Goal: Transaction & Acquisition: Purchase product/service

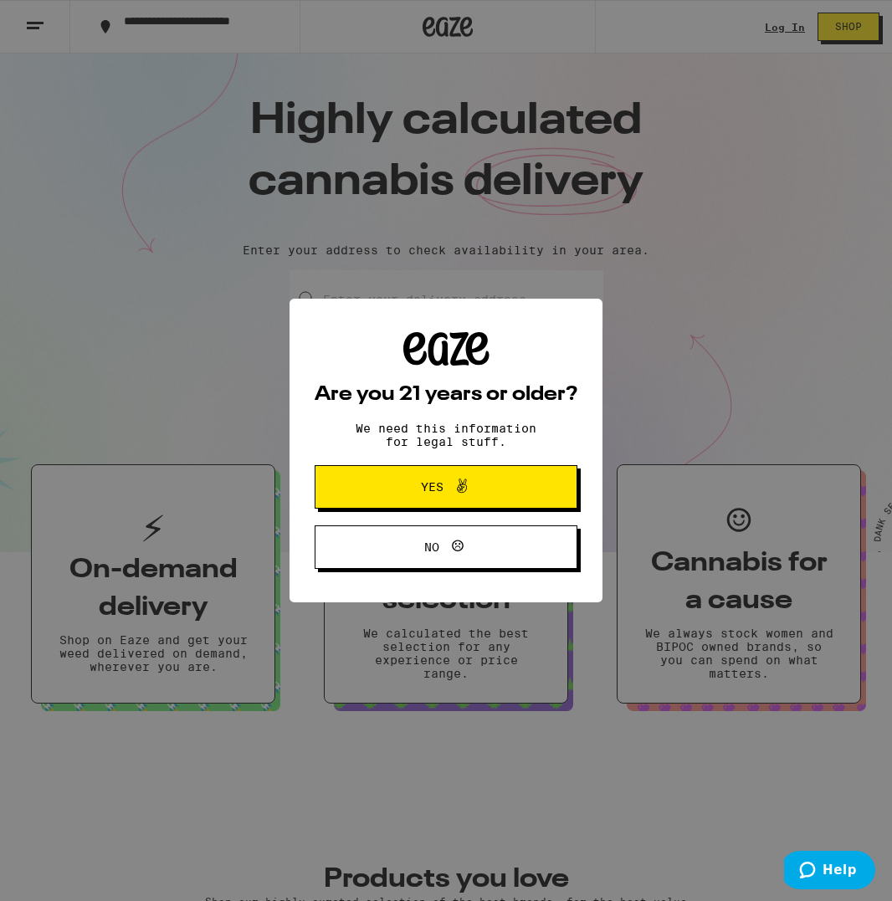
click at [453, 496] on icon at bounding box center [462, 486] width 20 height 20
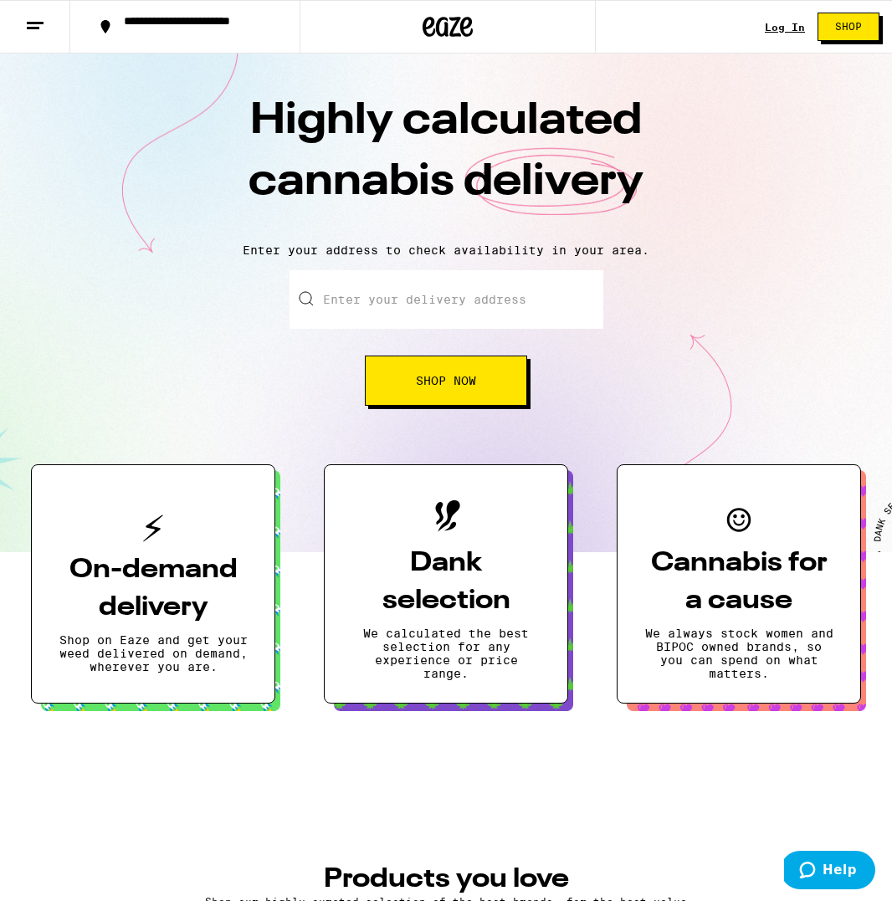
click at [800, 15] on div "Log In Shop" at bounding box center [828, 27] width 127 height 54
click at [791, 26] on div "Log In" at bounding box center [785, 27] width 40 height 11
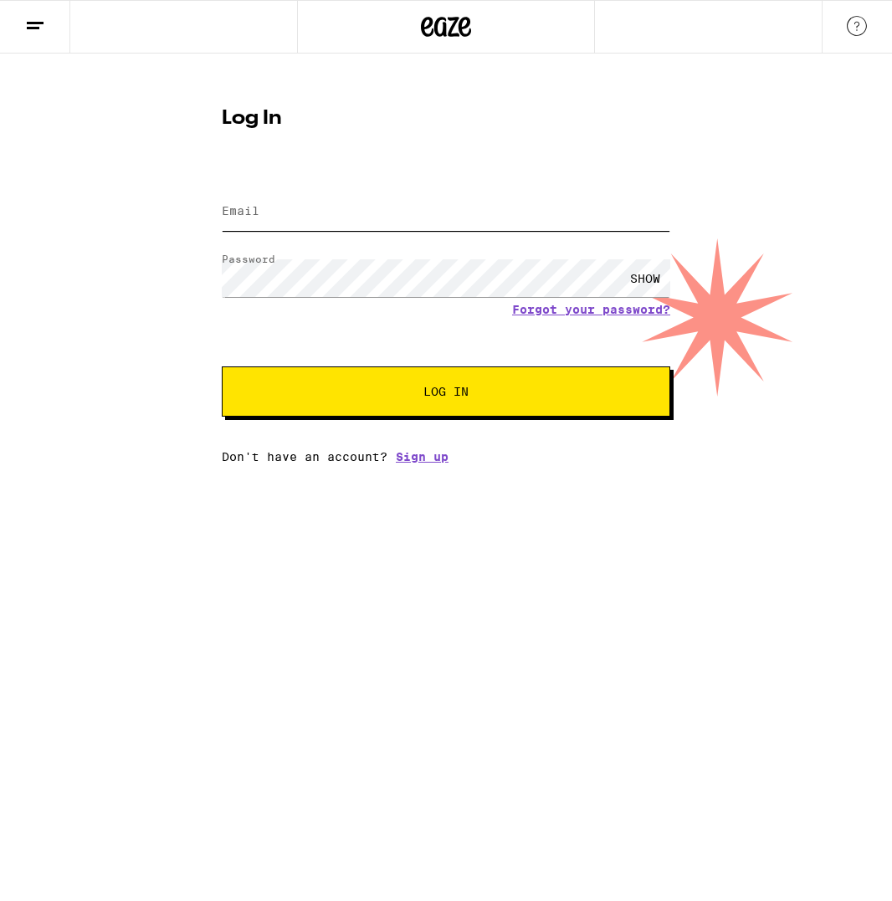
drag, startPoint x: 320, startPoint y: 210, endPoint x: 289, endPoint y: 233, distance: 38.3
click at [316, 212] on input "Email" at bounding box center [446, 212] width 448 height 38
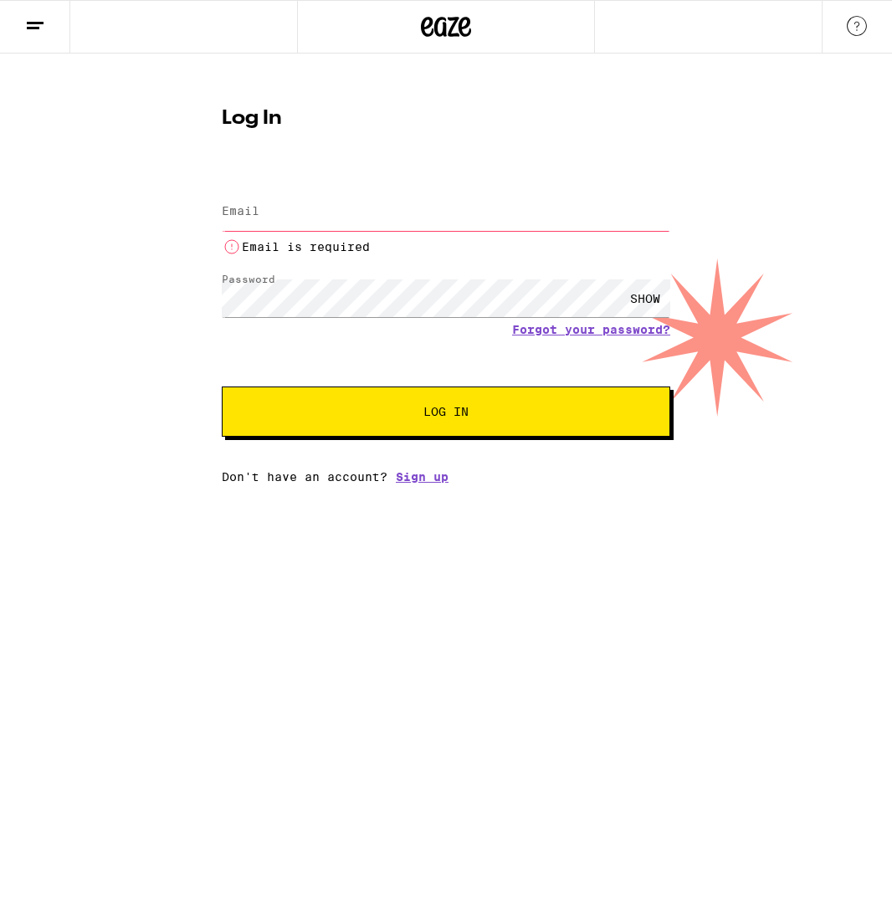
click at [216, 230] on div "Log In Email Email Email is required Password Password SHOW Forgot your passwor…" at bounding box center [446, 289] width 482 height 388
click at [270, 224] on input "Email" at bounding box center [446, 212] width 448 height 38
type input "[EMAIL_ADDRESS][DOMAIN_NAME]"
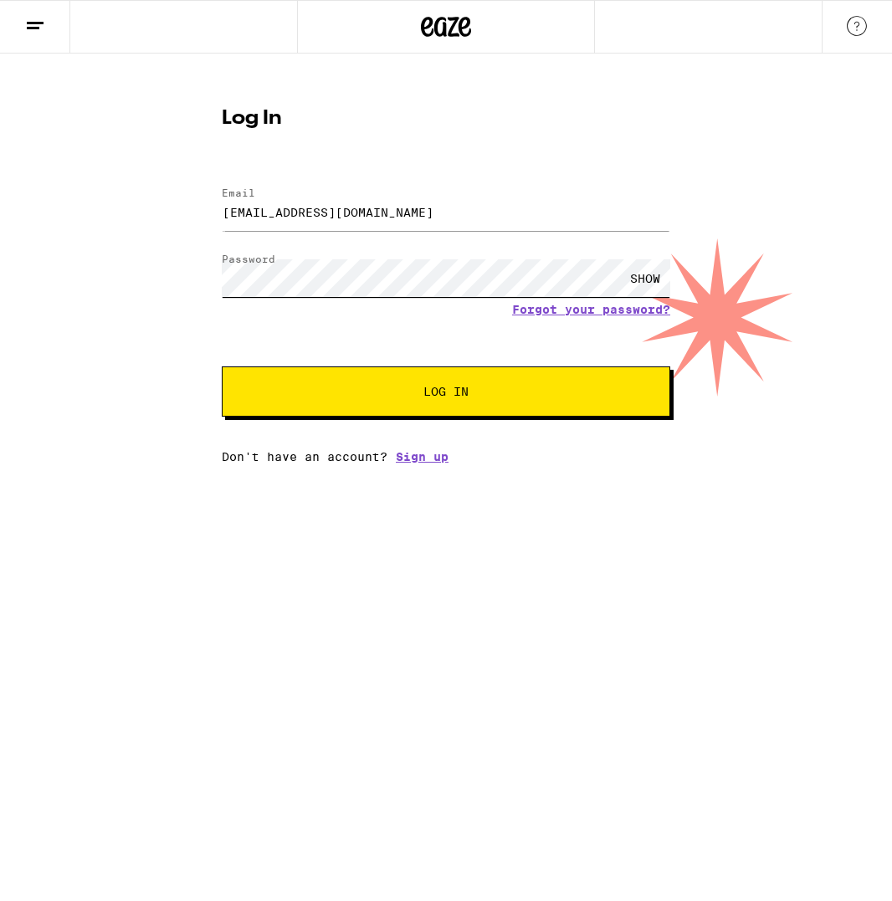
click at [167, 266] on div "Log In Email Email [EMAIL_ADDRESS][DOMAIN_NAME] Password Password SHOW Forgot y…" at bounding box center [446, 259] width 892 height 410
click at [222, 366] on button "Log In" at bounding box center [446, 391] width 448 height 50
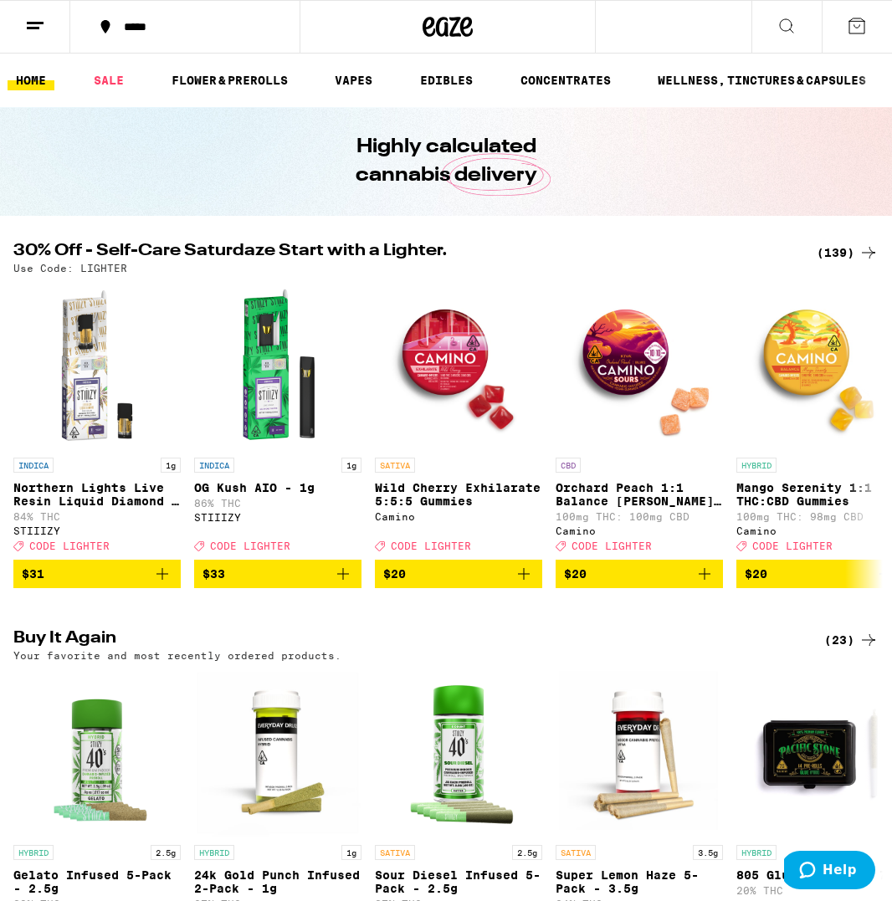
drag, startPoint x: 624, startPoint y: 245, endPoint x: 584, endPoint y: 239, distance: 40.6
click at [617, 245] on h2 "30% Off - Self-Care Saturdaze Start with a Lighter." at bounding box center [404, 253] width 783 height 20
drag, startPoint x: 584, startPoint y: 239, endPoint x: 615, endPoint y: 242, distance: 31.1
click at [836, 247] on div "(139)" at bounding box center [848, 253] width 62 height 20
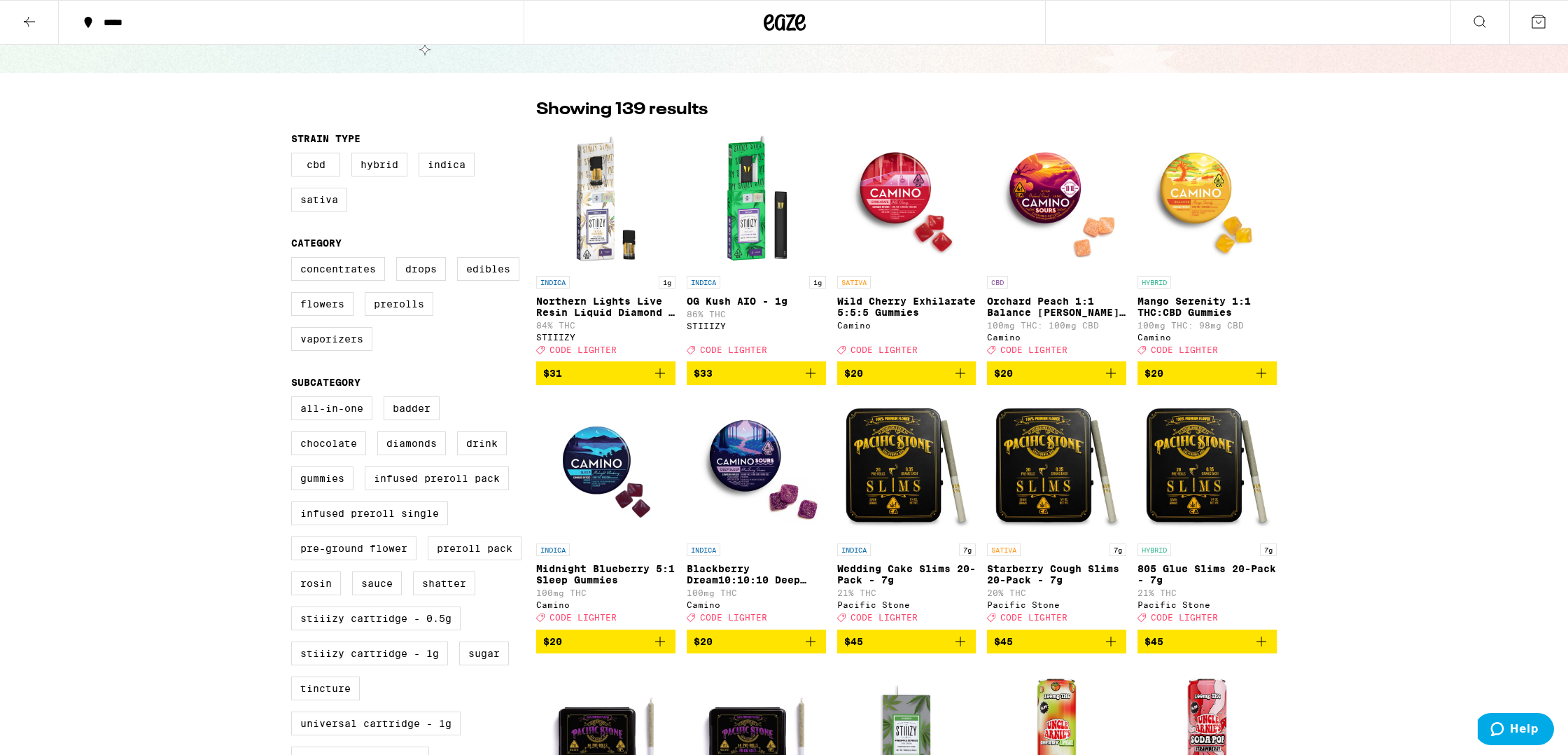
scroll to position [78, 0]
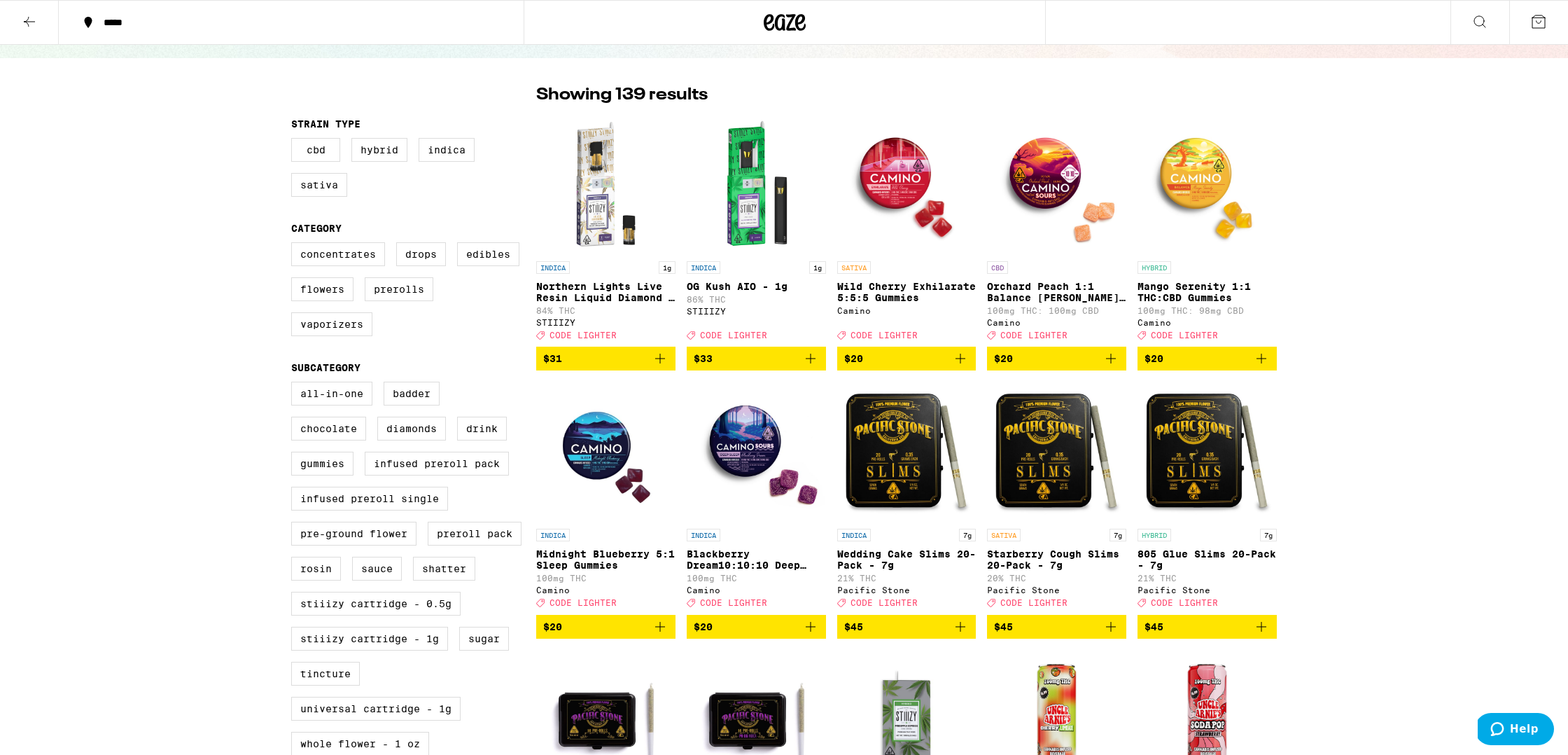
drag, startPoint x: 1350, startPoint y: 498, endPoint x: 1350, endPoint y: 481, distance: 17.0
click at [746, 632] on icon "Add to bag" at bounding box center [1262, 627] width 10 height 10
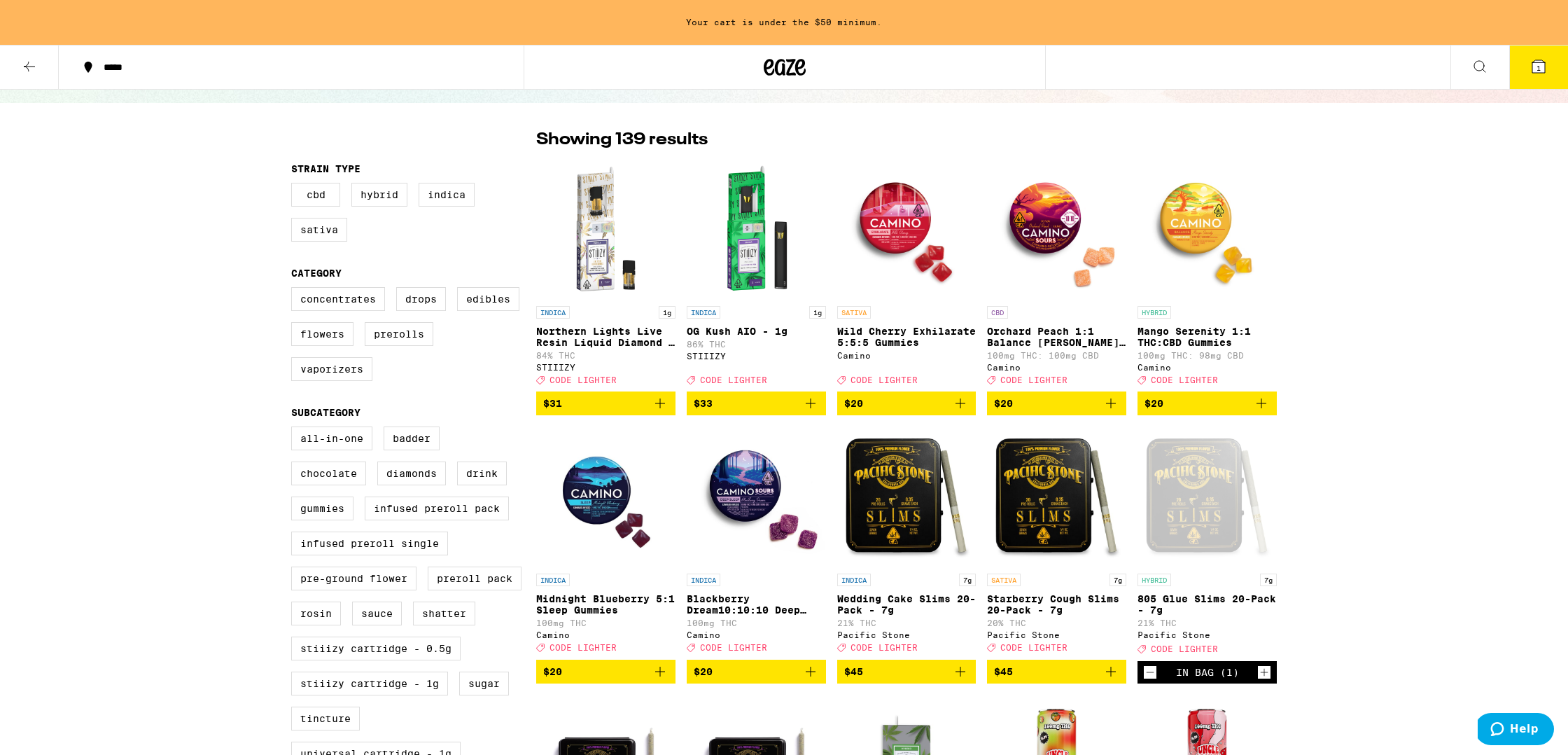
scroll to position [122, 0]
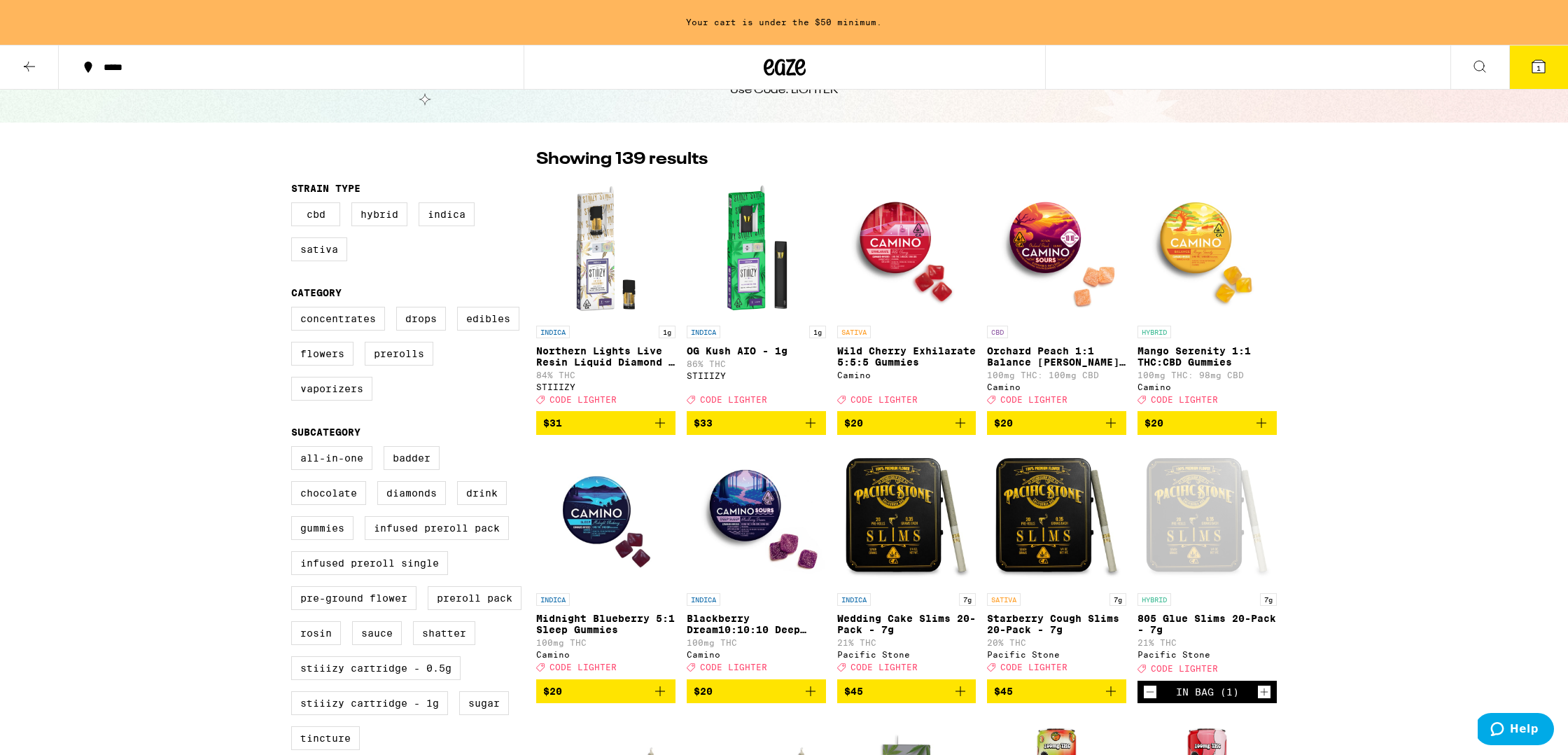
scroll to position [57, 0]
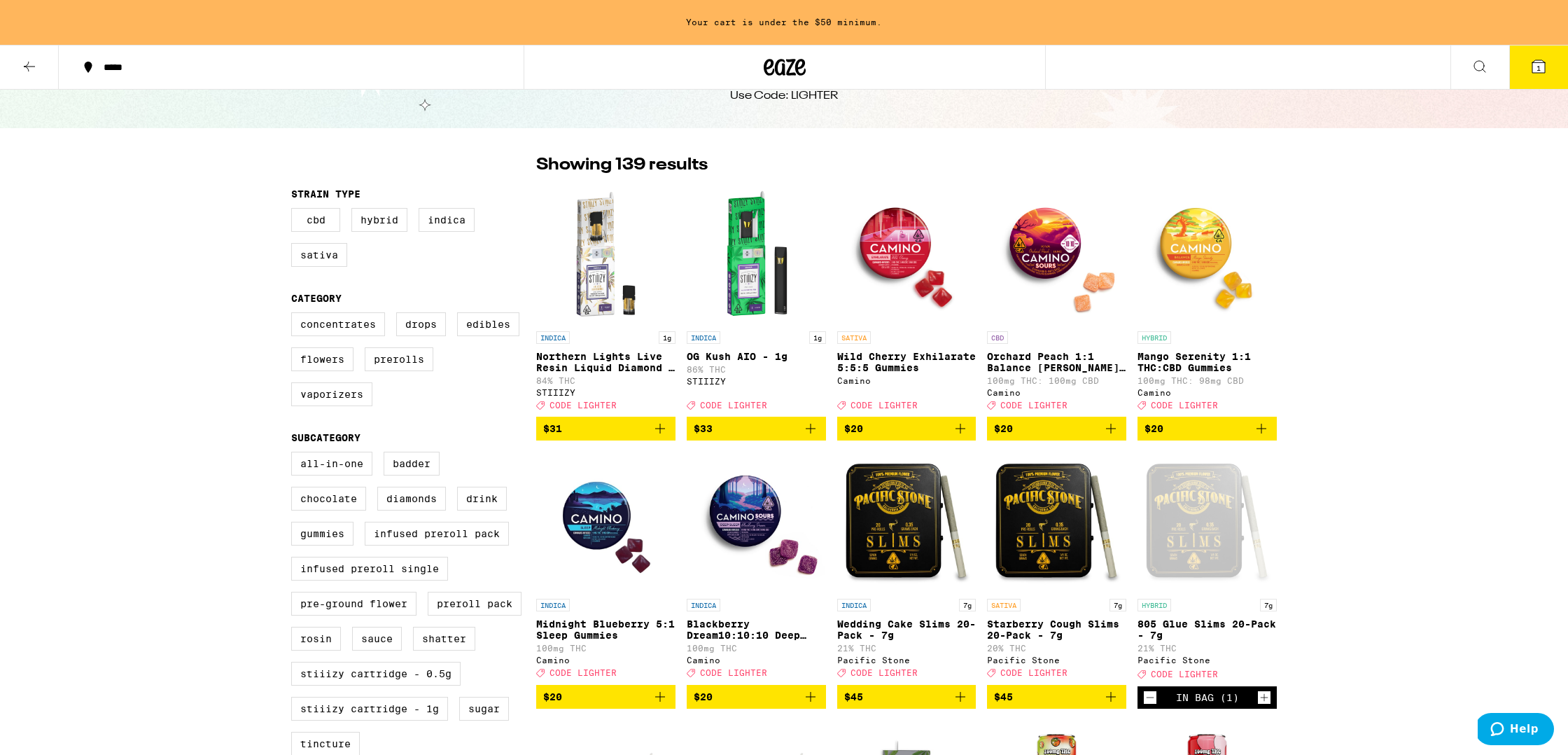
scroll to position [59, 0]
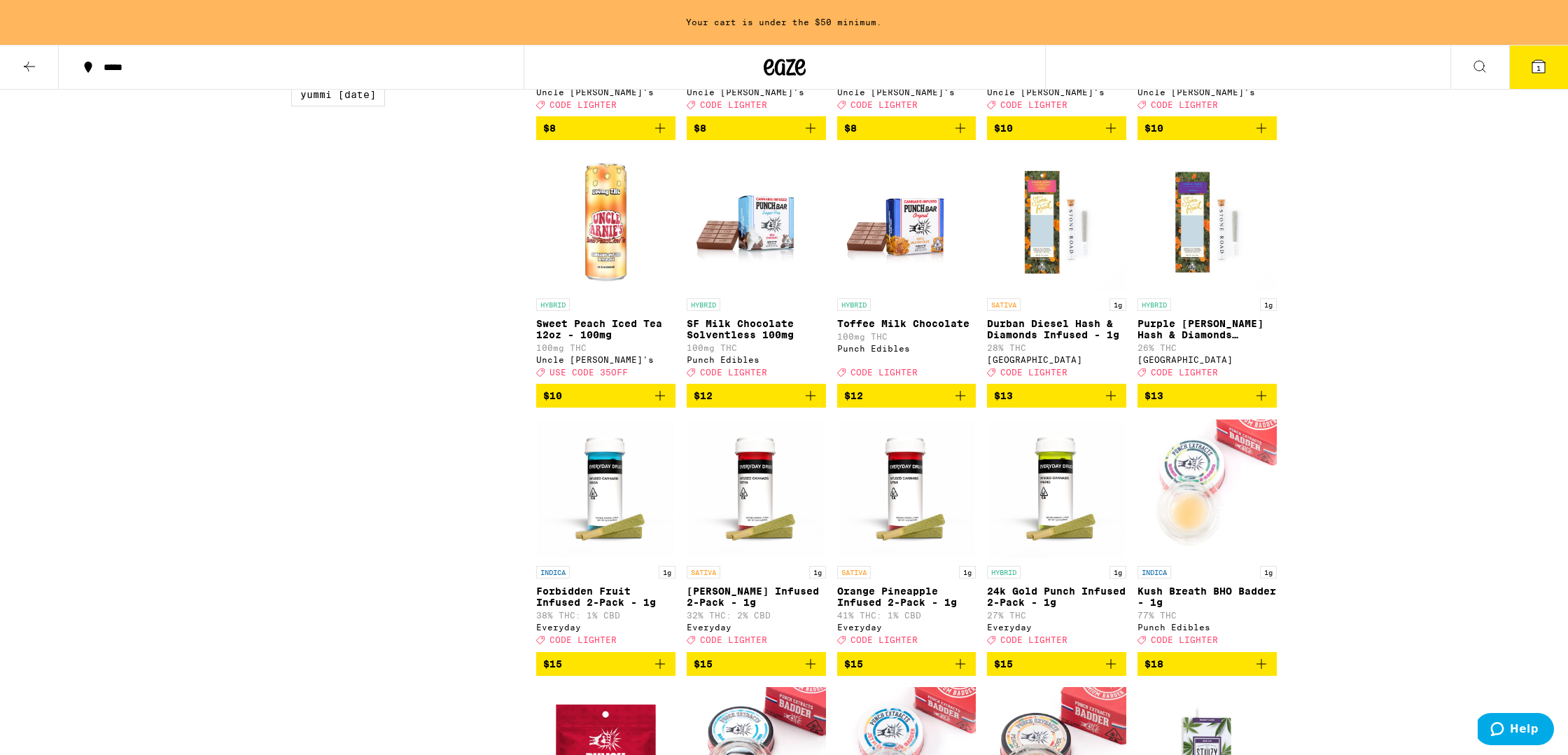
scroll to position [0, 0]
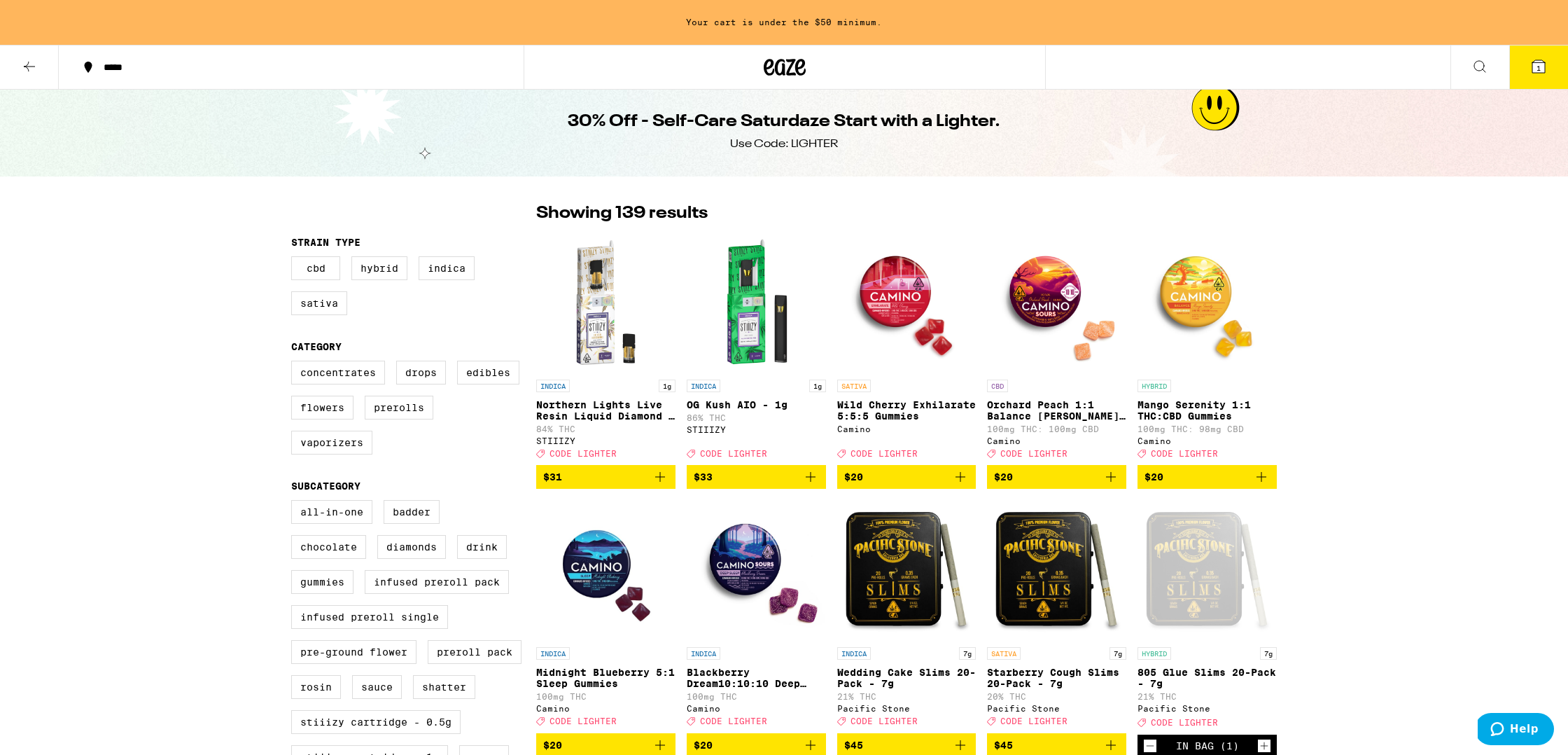
click at [746, 485] on icon "Add to bag" at bounding box center [1262, 477] width 17 height 17
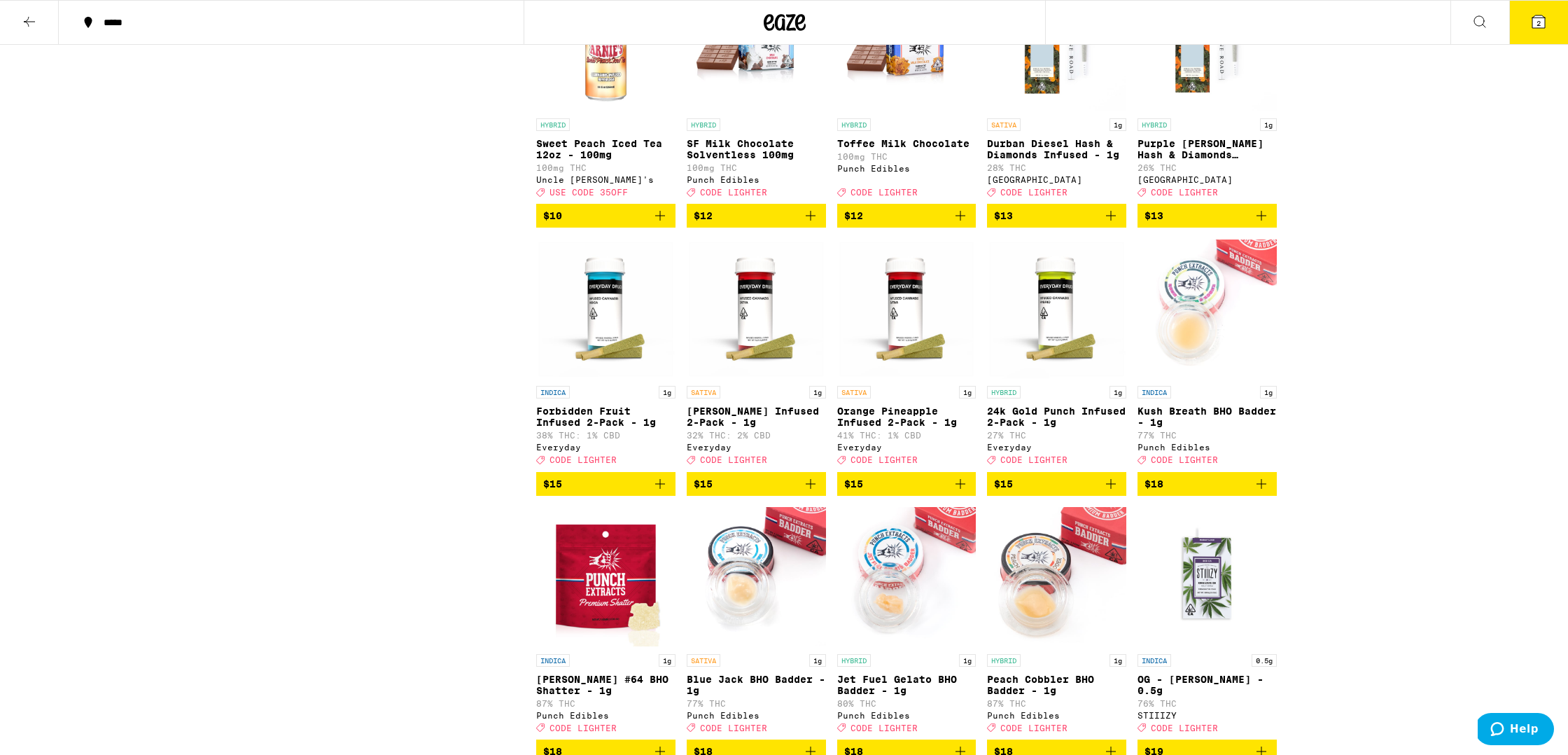
scroll to position [1289, 0]
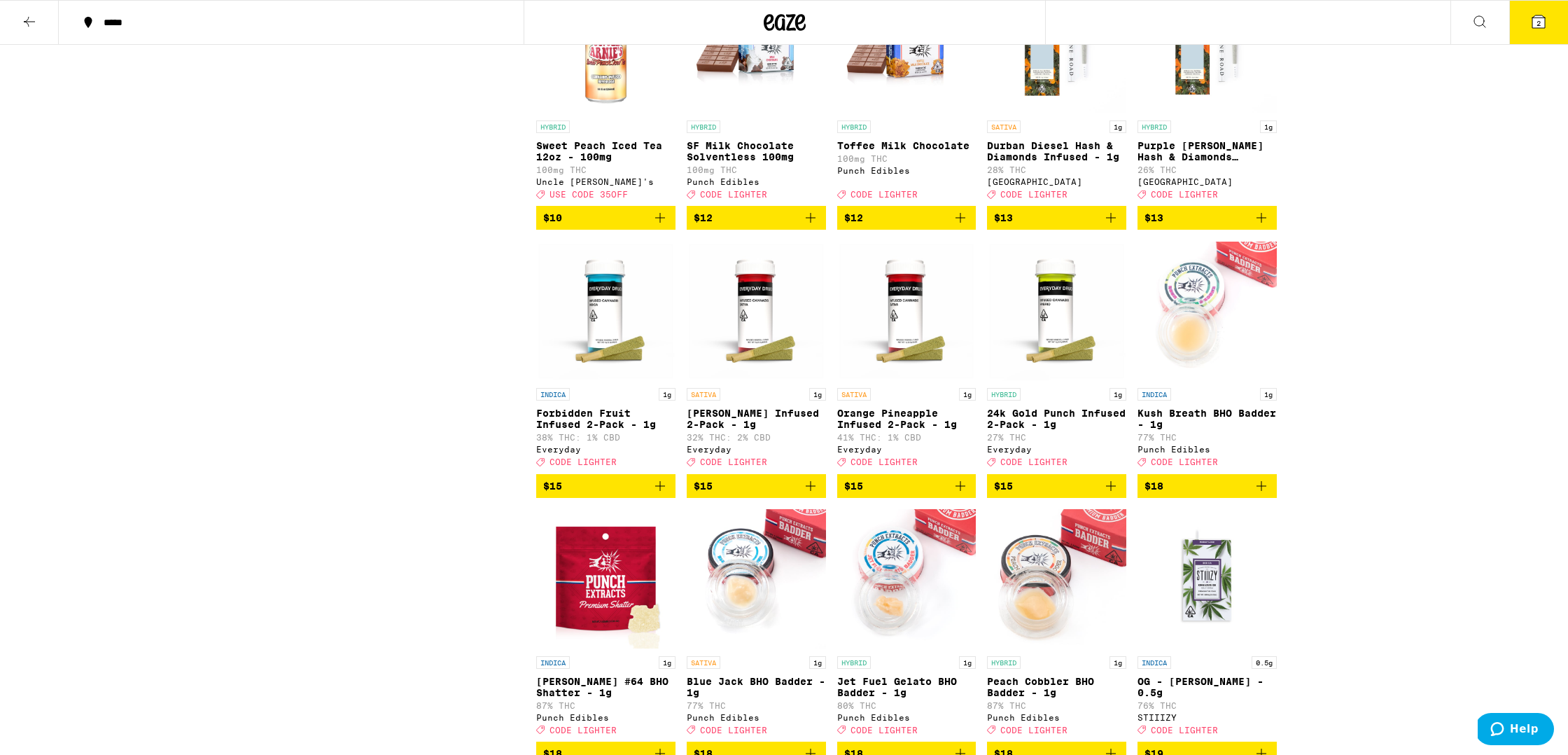
drag, startPoint x: 1437, startPoint y: 533, endPoint x: 1421, endPoint y: 512, distance: 26.4
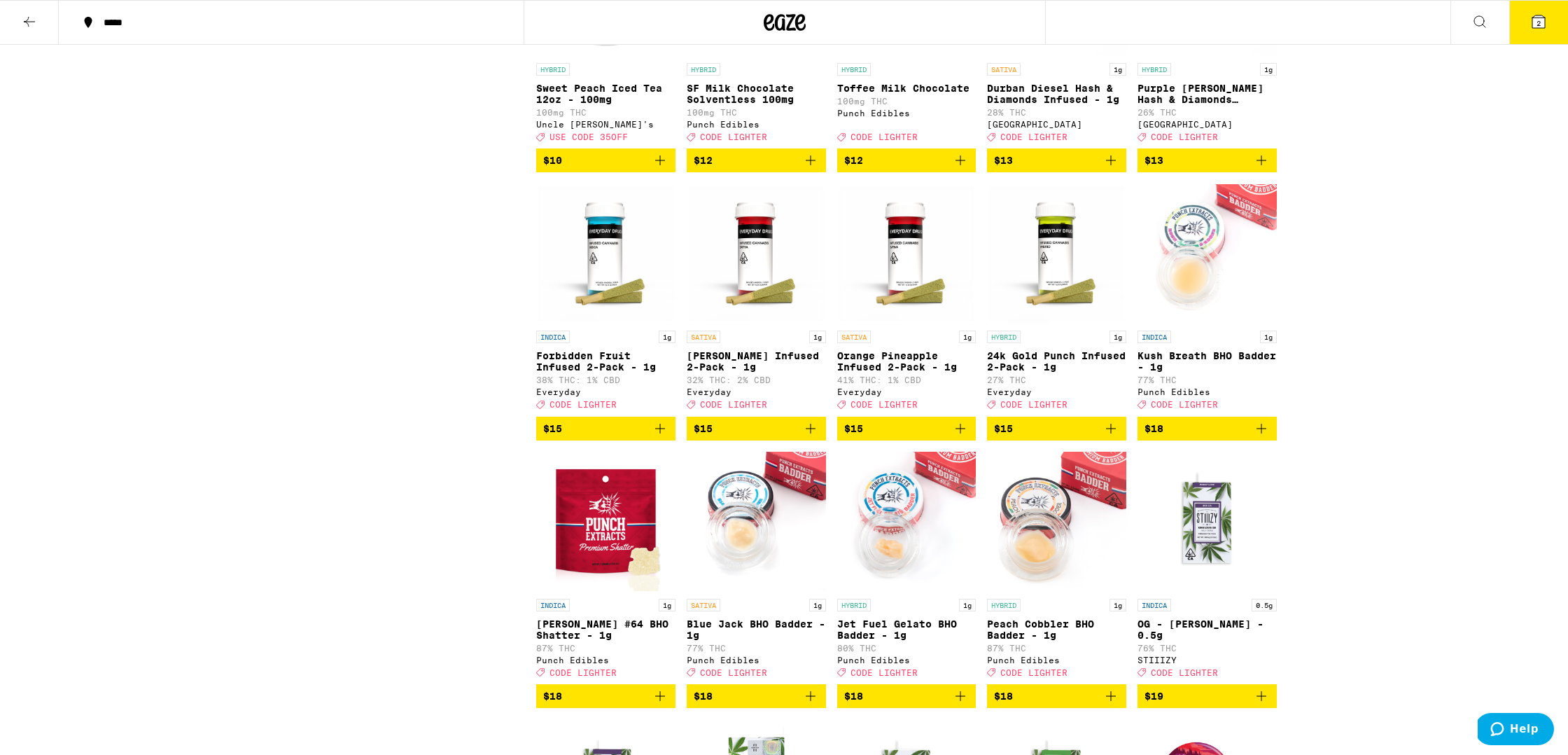
scroll to position [1348, 0]
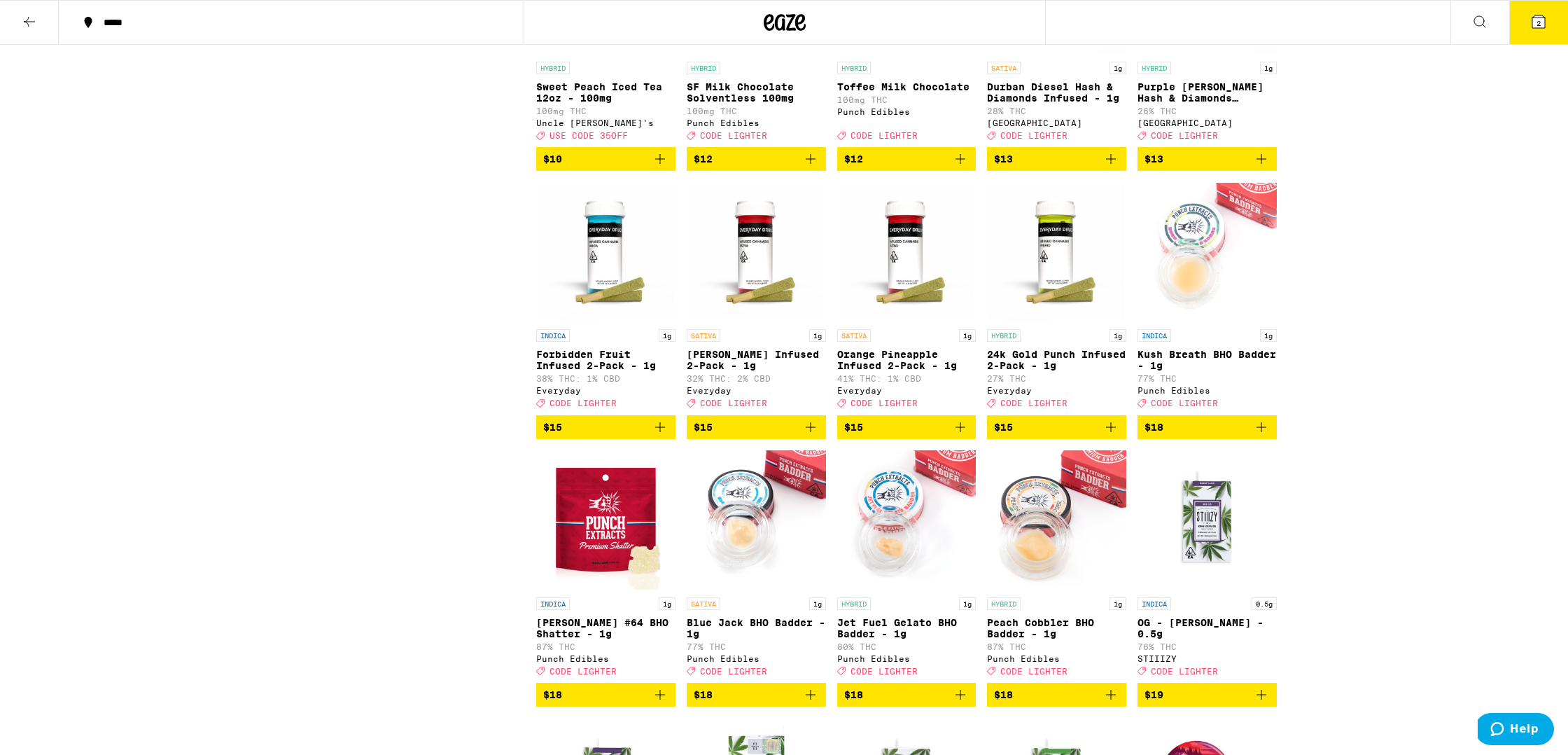
click at [746, 435] on icon "Add to bag" at bounding box center [961, 427] width 17 height 17
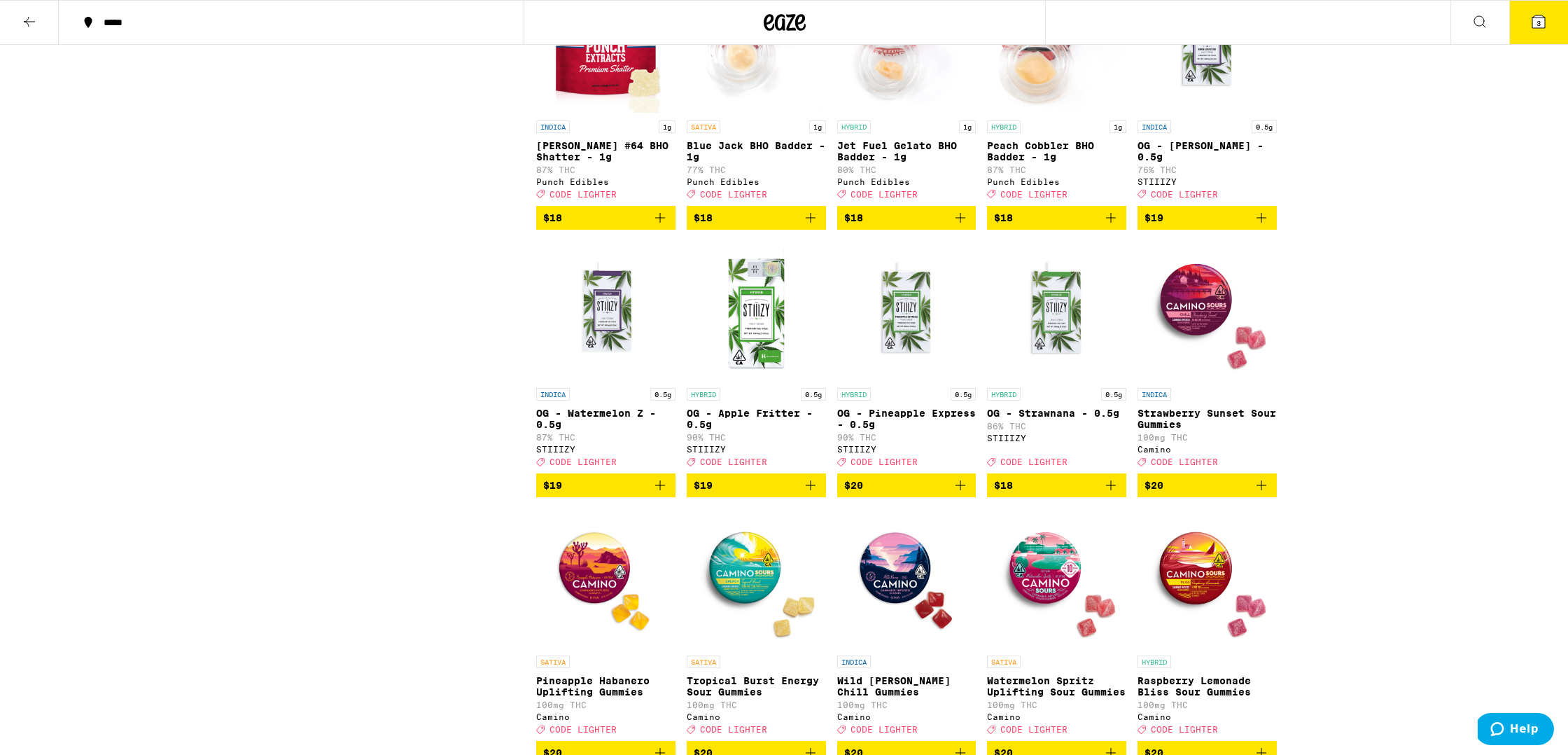
scroll to position [0, 0]
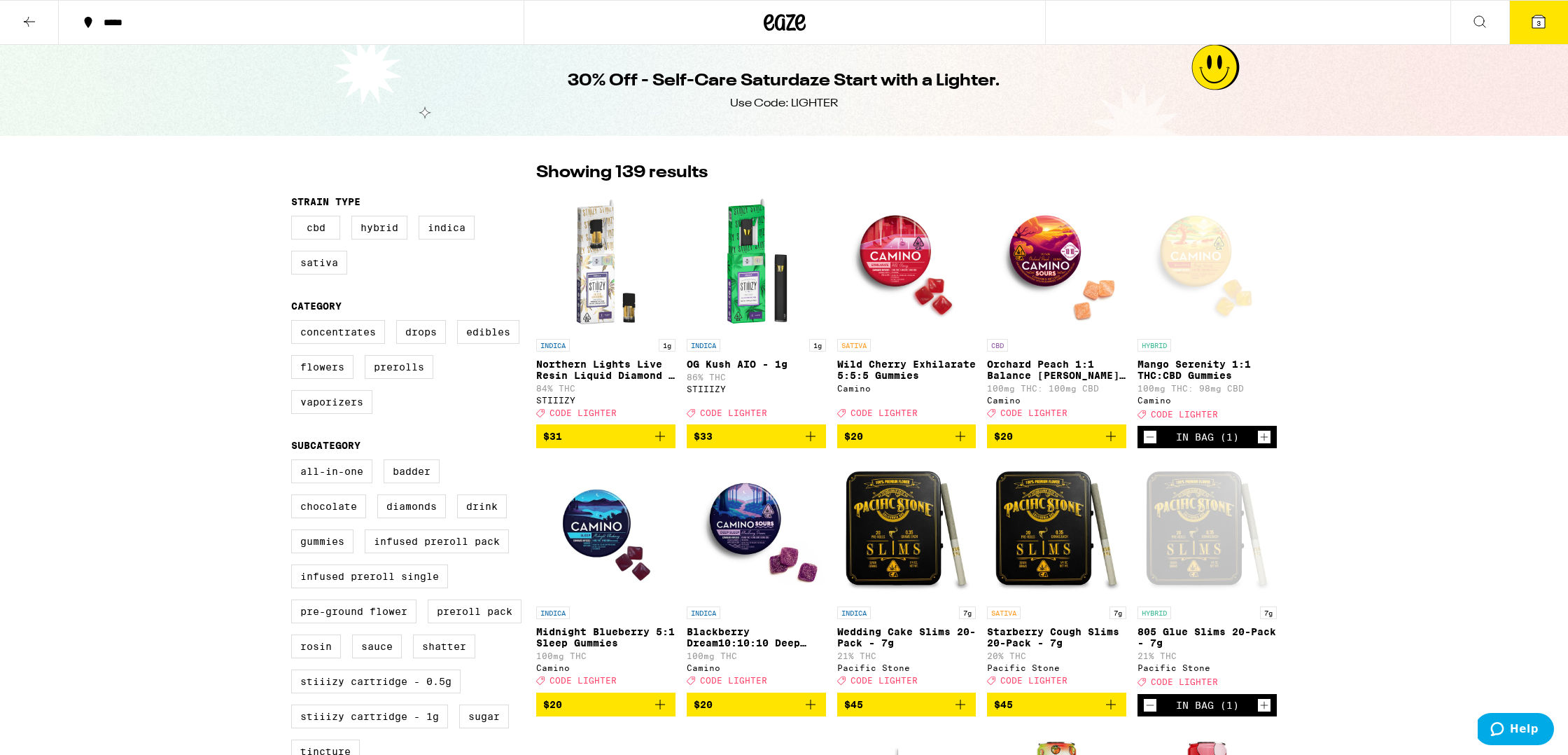
click at [746, 31] on button "3" at bounding box center [1539, 23] width 59 height 44
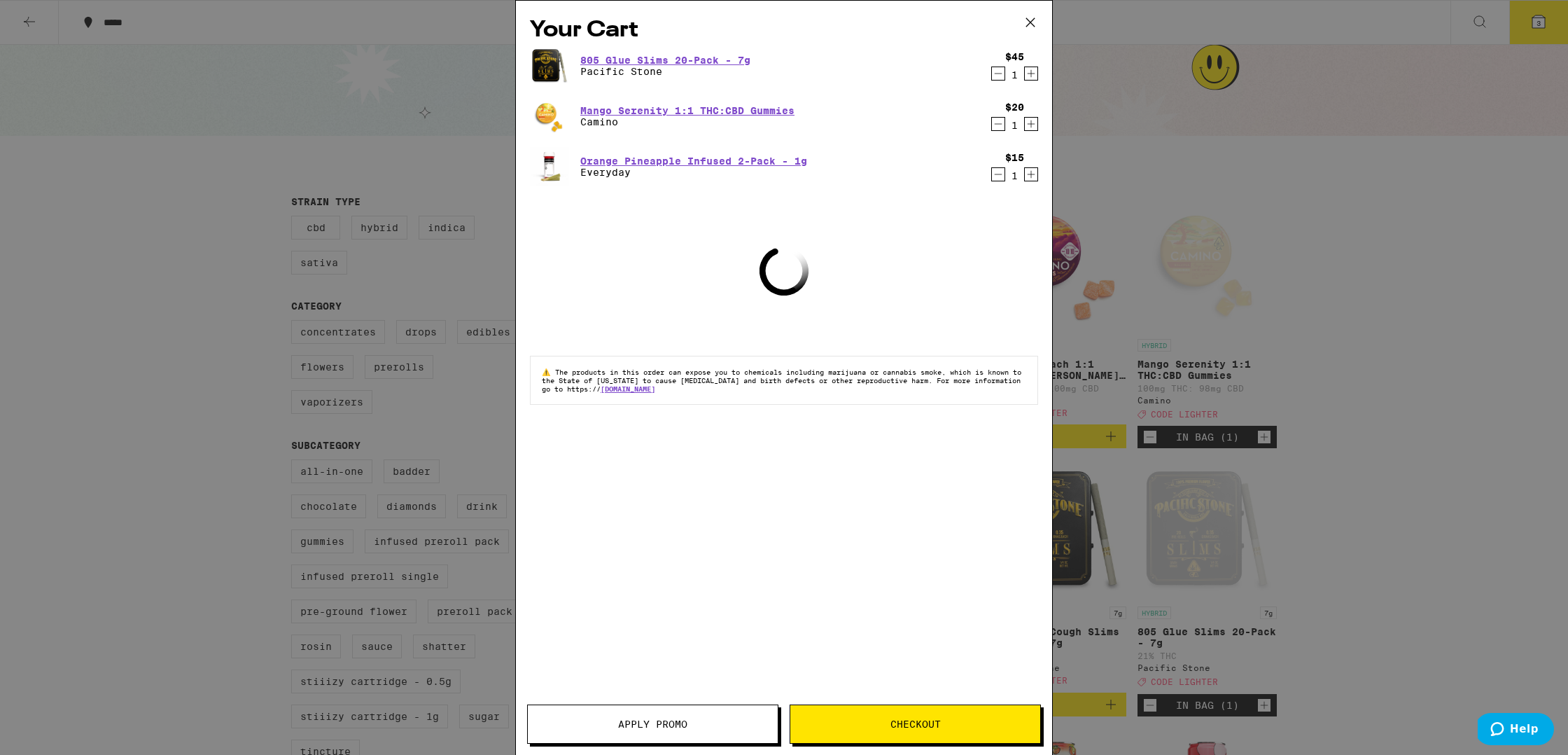
click at [641, 724] on span "Apply Promo" at bounding box center [653, 724] width 69 height 10
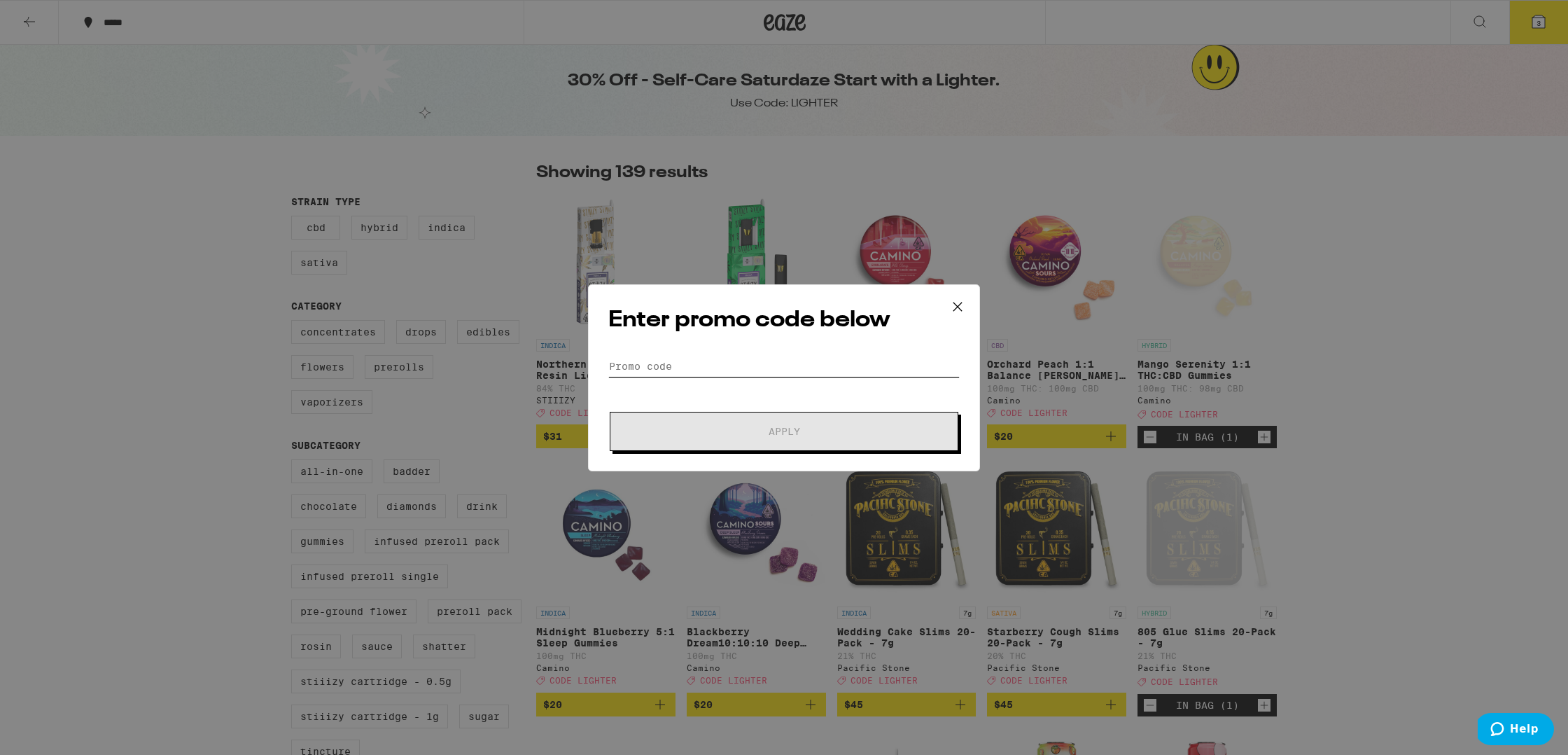
click at [682, 368] on input "Promo Code" at bounding box center [784, 366] width 351 height 21
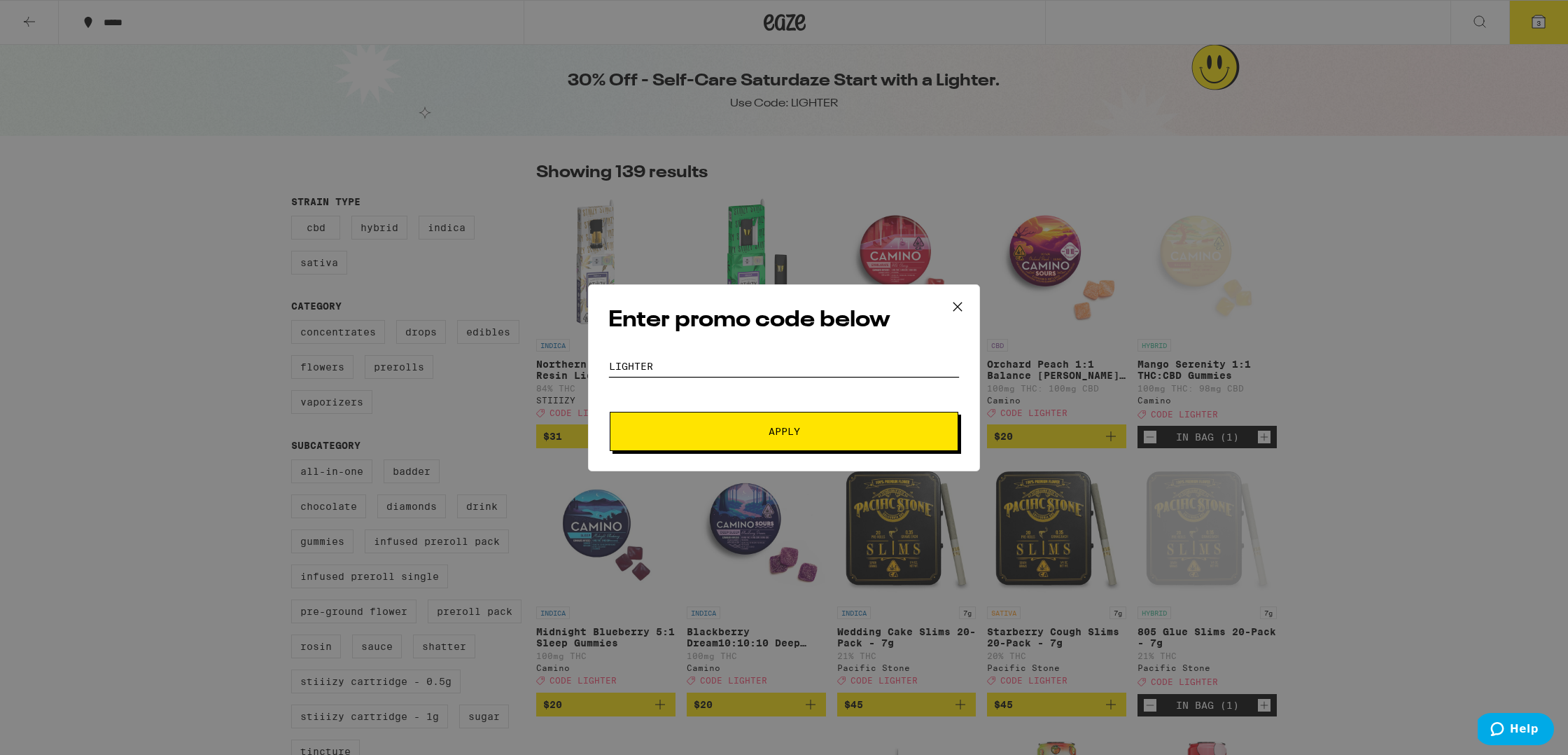
type input "lighter"
click at [724, 438] on button "Apply" at bounding box center [784, 431] width 349 height 39
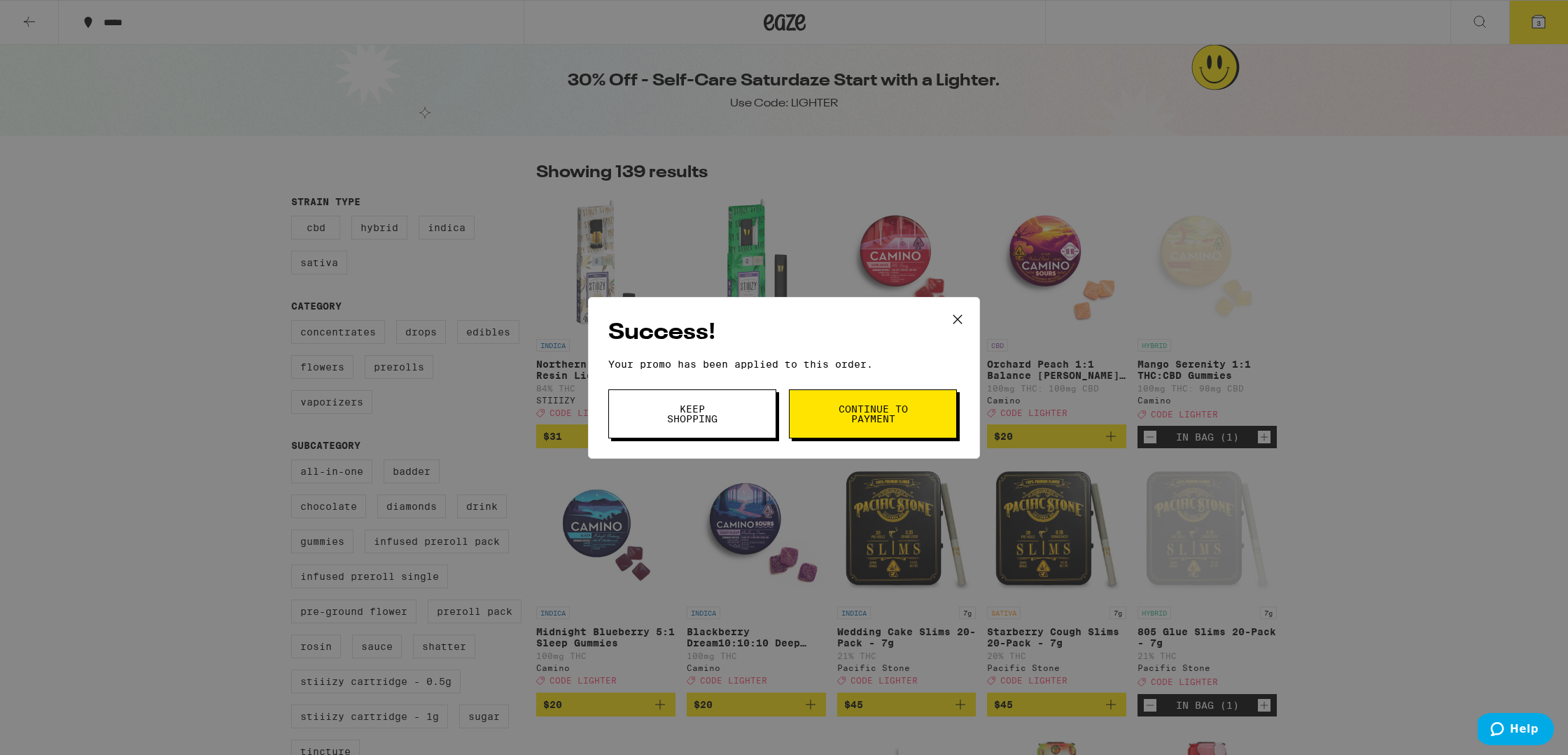
click at [746, 400] on button "Continue to payment" at bounding box center [873, 413] width 168 height 49
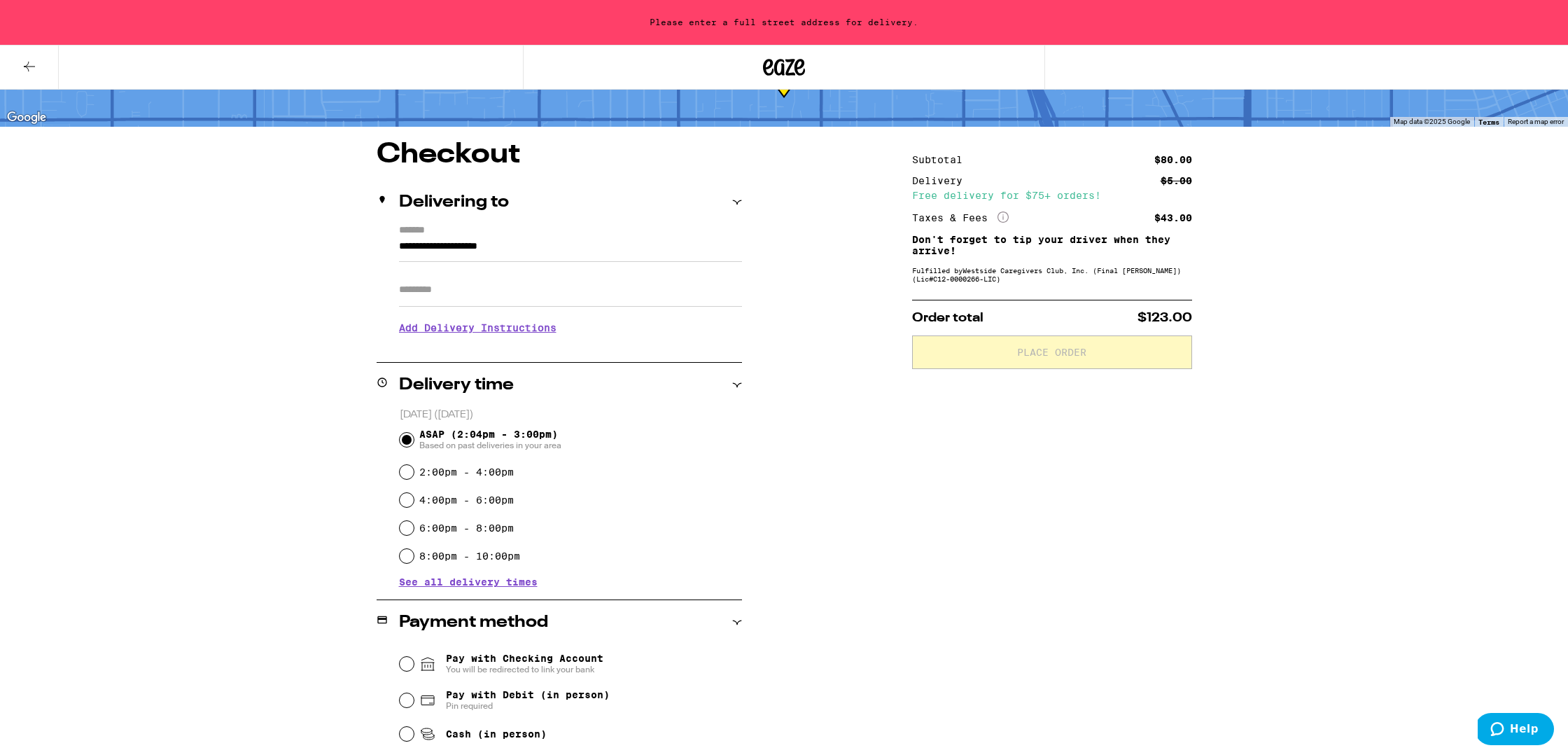
scroll to position [86, 0]
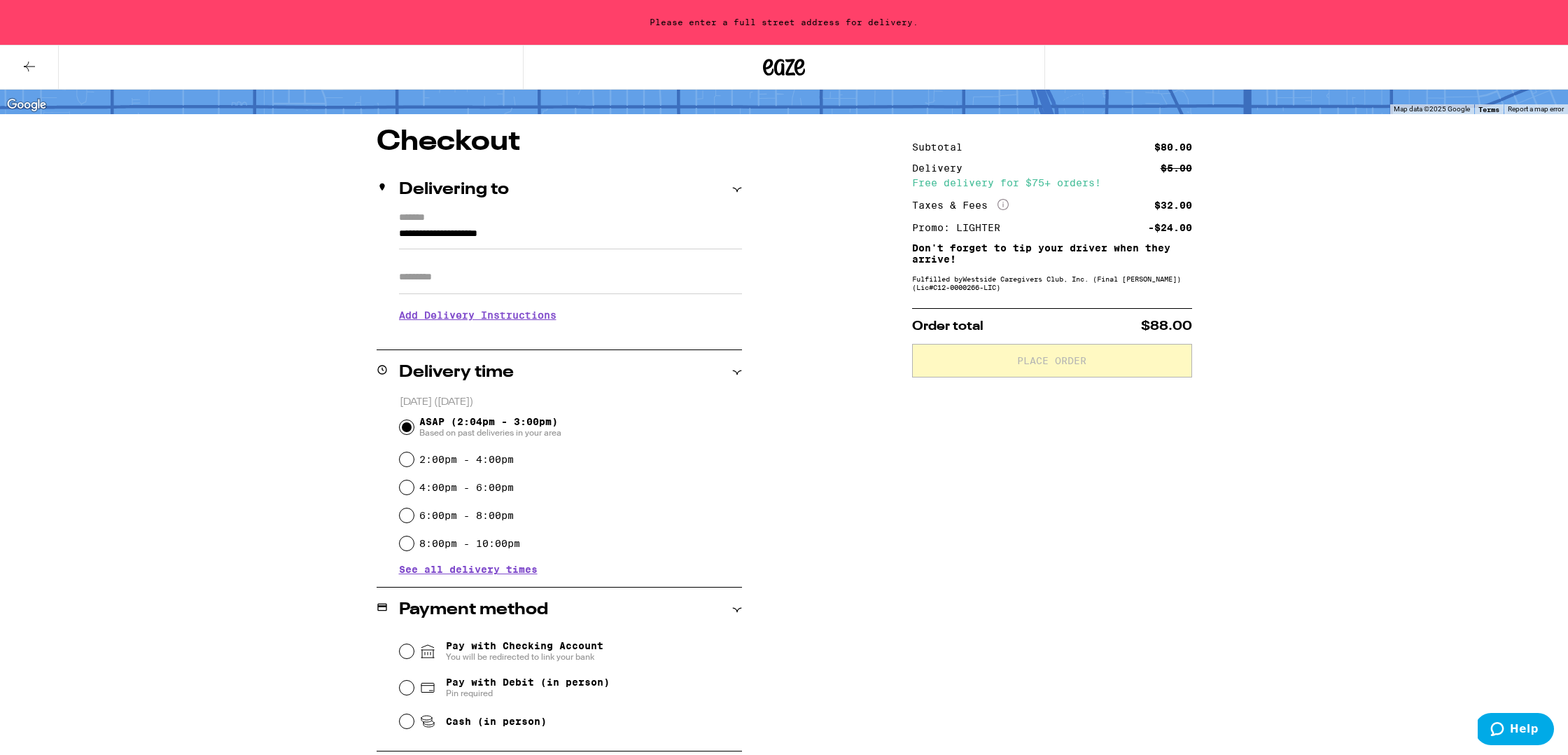
click at [746, 486] on div "**********" at bounding box center [784, 538] width 1008 height 820
click at [746, 466] on div "**********" at bounding box center [784, 538] width 1008 height 820
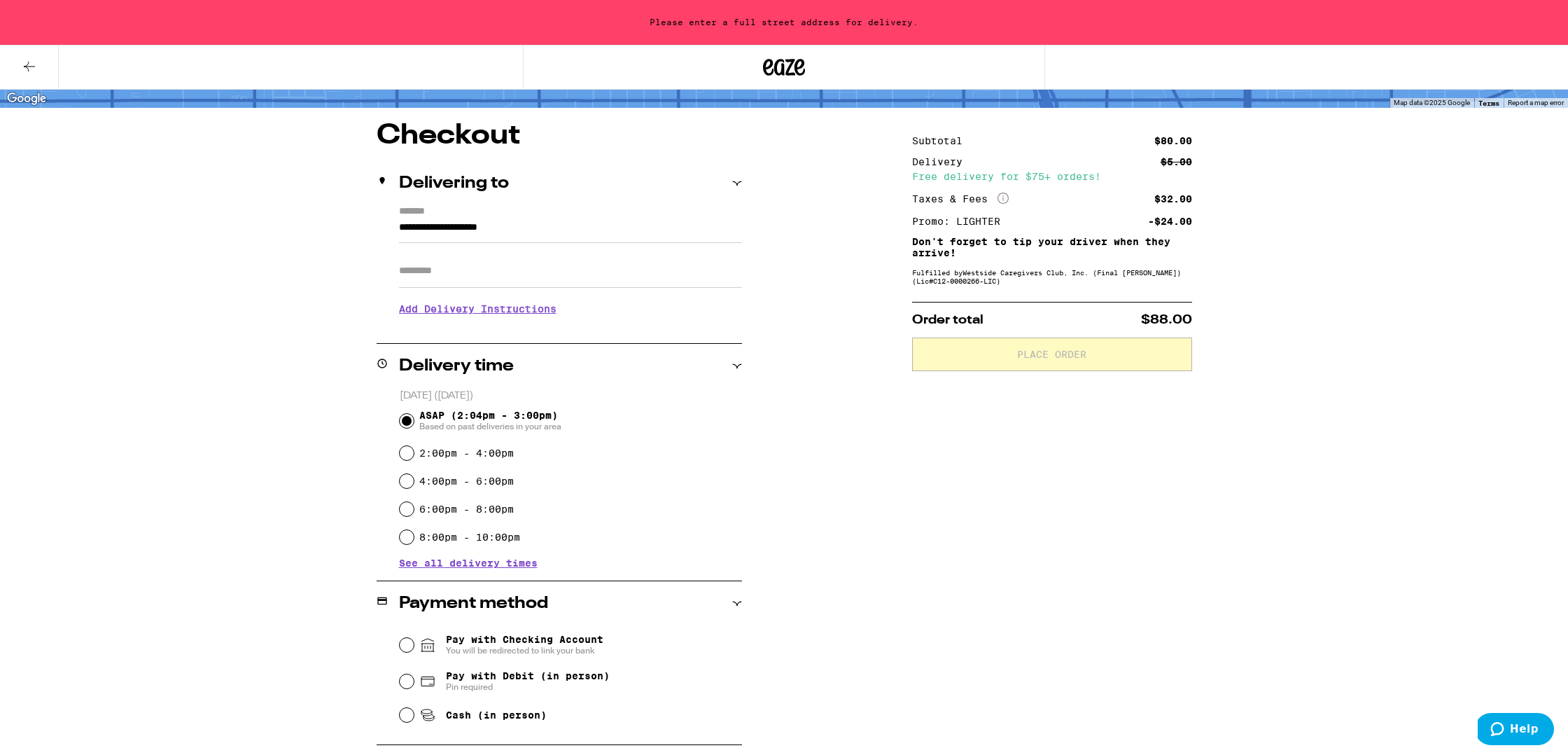
click at [746, 455] on div "**********" at bounding box center [784, 532] width 1008 height 820
click at [746, 446] on div "**********" at bounding box center [784, 532] width 1008 height 820
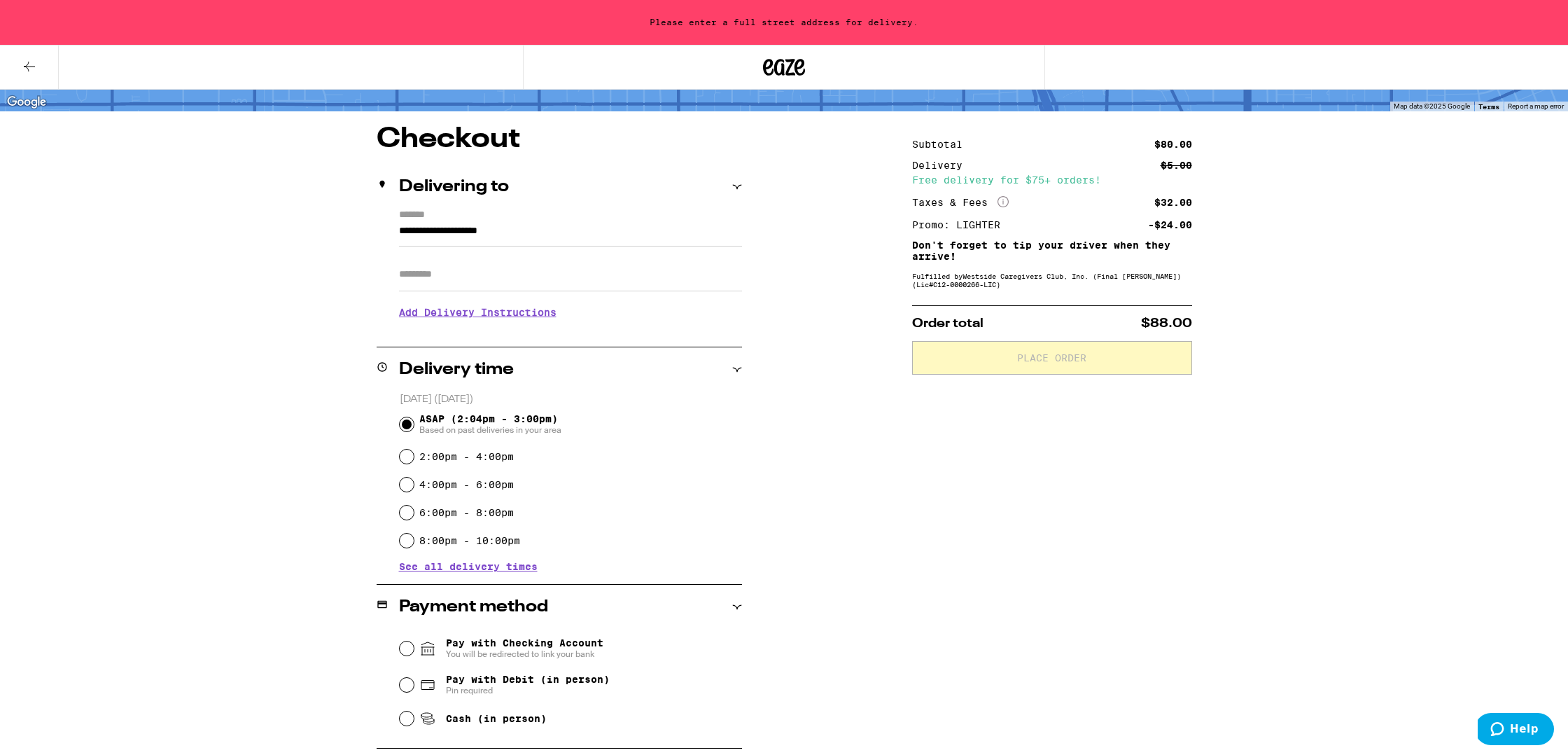
drag, startPoint x: 841, startPoint y: 442, endPoint x: 830, endPoint y: 438, distance: 11.7
click at [746, 442] on div "**********" at bounding box center [784, 536] width 1008 height 820
drag, startPoint x: 830, startPoint y: 438, endPoint x: 842, endPoint y: 441, distance: 12.4
click at [746, 438] on div "**********" at bounding box center [784, 536] width 1008 height 820
drag, startPoint x: 341, startPoint y: 226, endPoint x: 327, endPoint y: 226, distance: 14.0
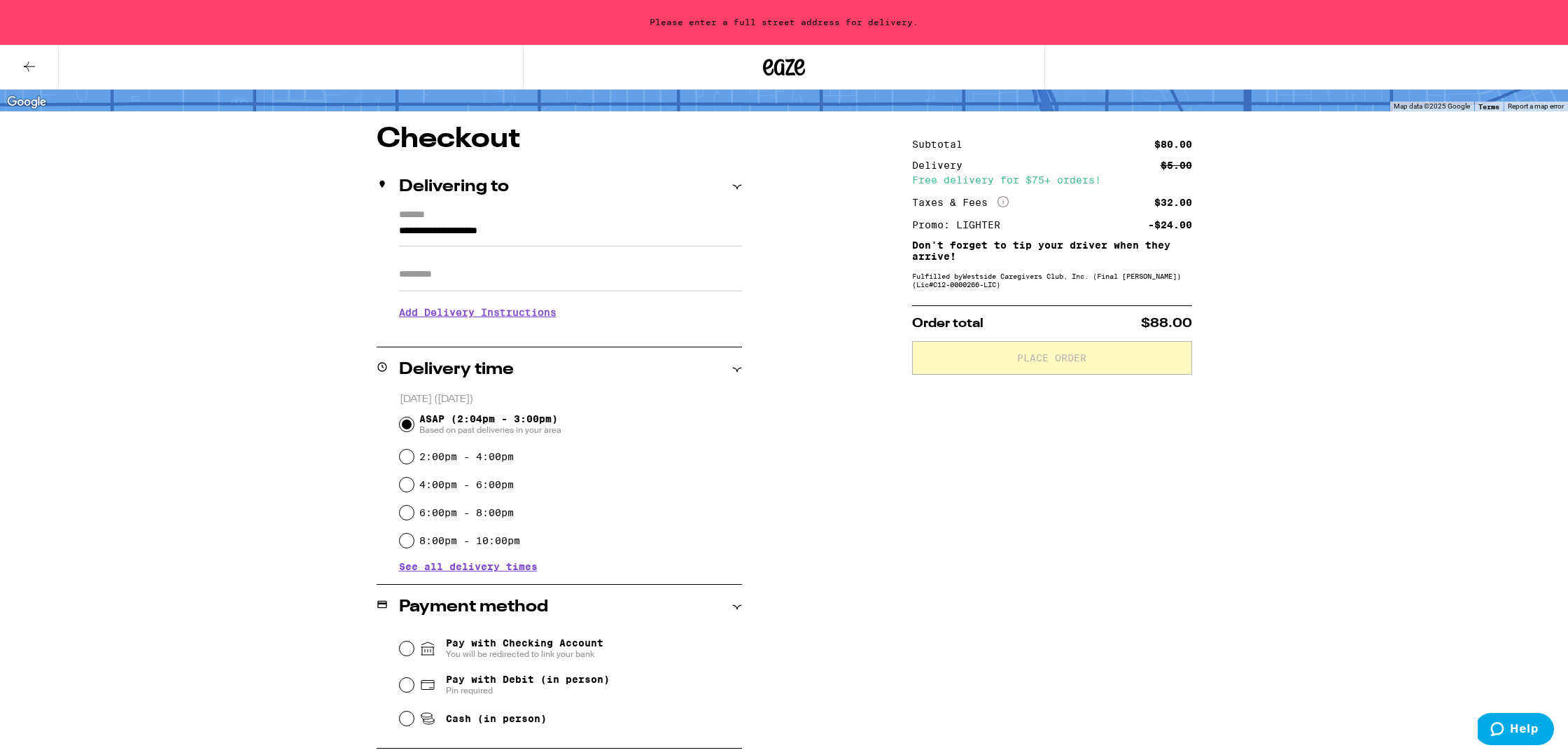
click at [327, 226] on div "**********" at bounding box center [784, 536] width 1008 height 820
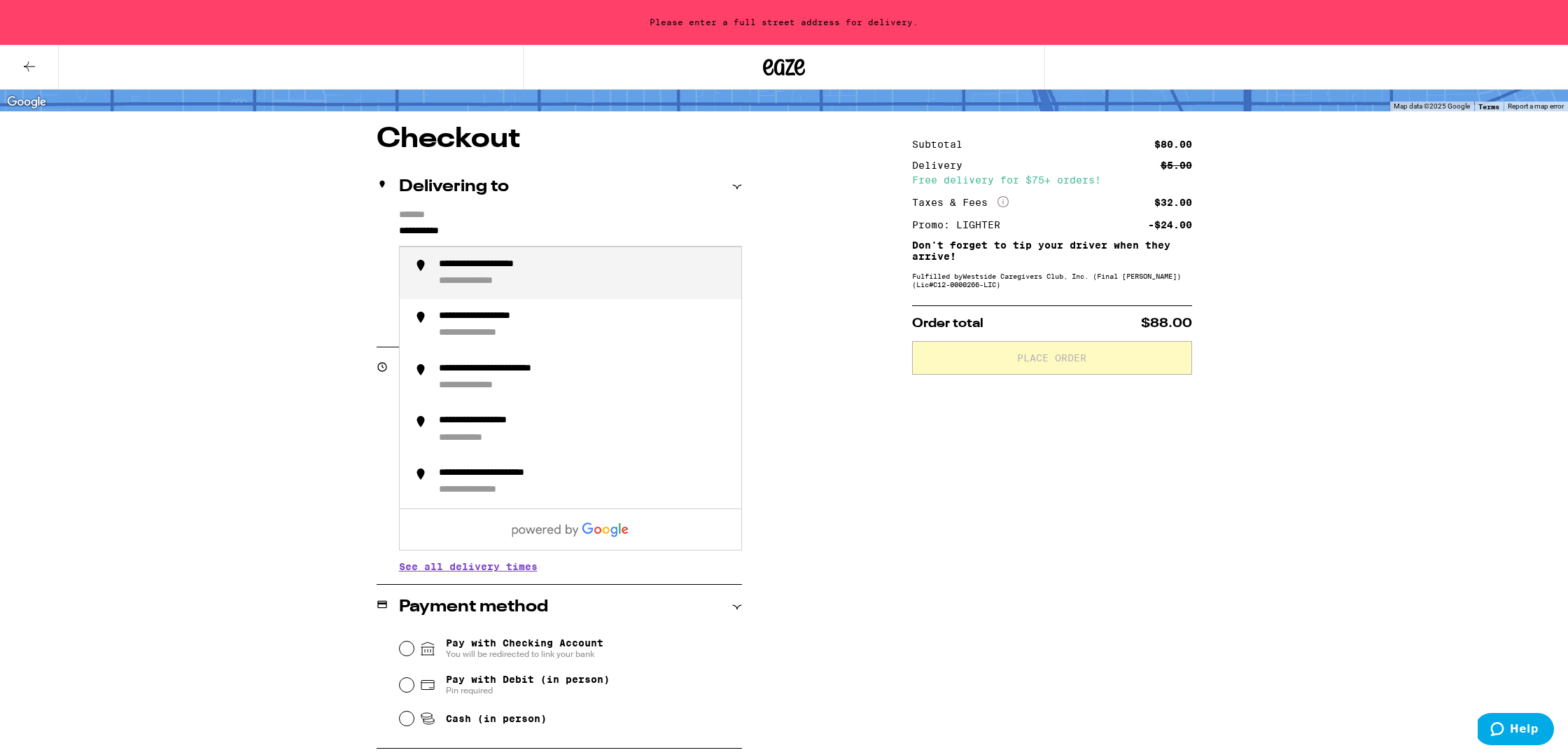
click at [551, 297] on li "**********" at bounding box center [571, 273] width 341 height 53
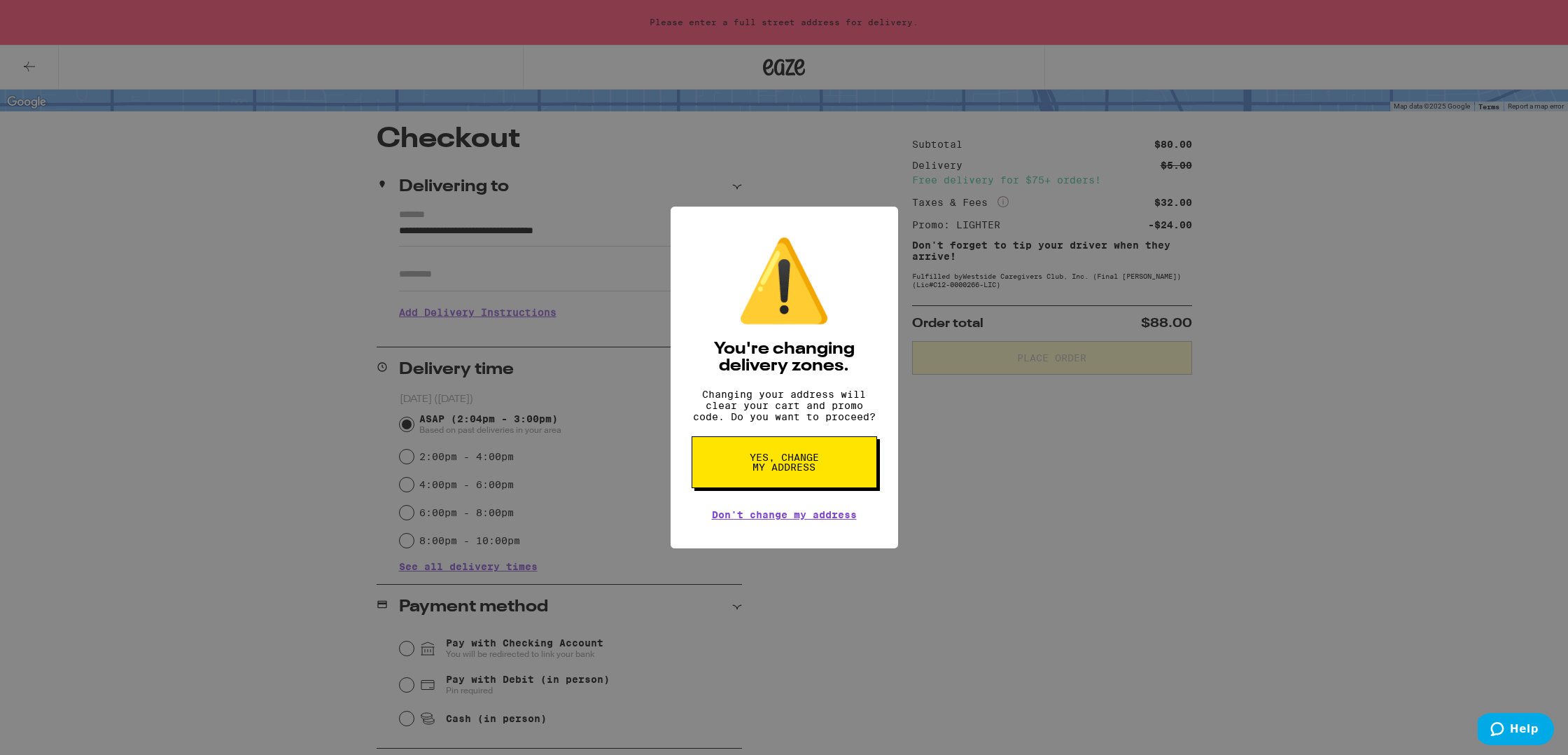
click at [478, 280] on div "⚠️ You're changing delivery zones. Changing your address will clear your cart a…" at bounding box center [784, 378] width 1568 height 755
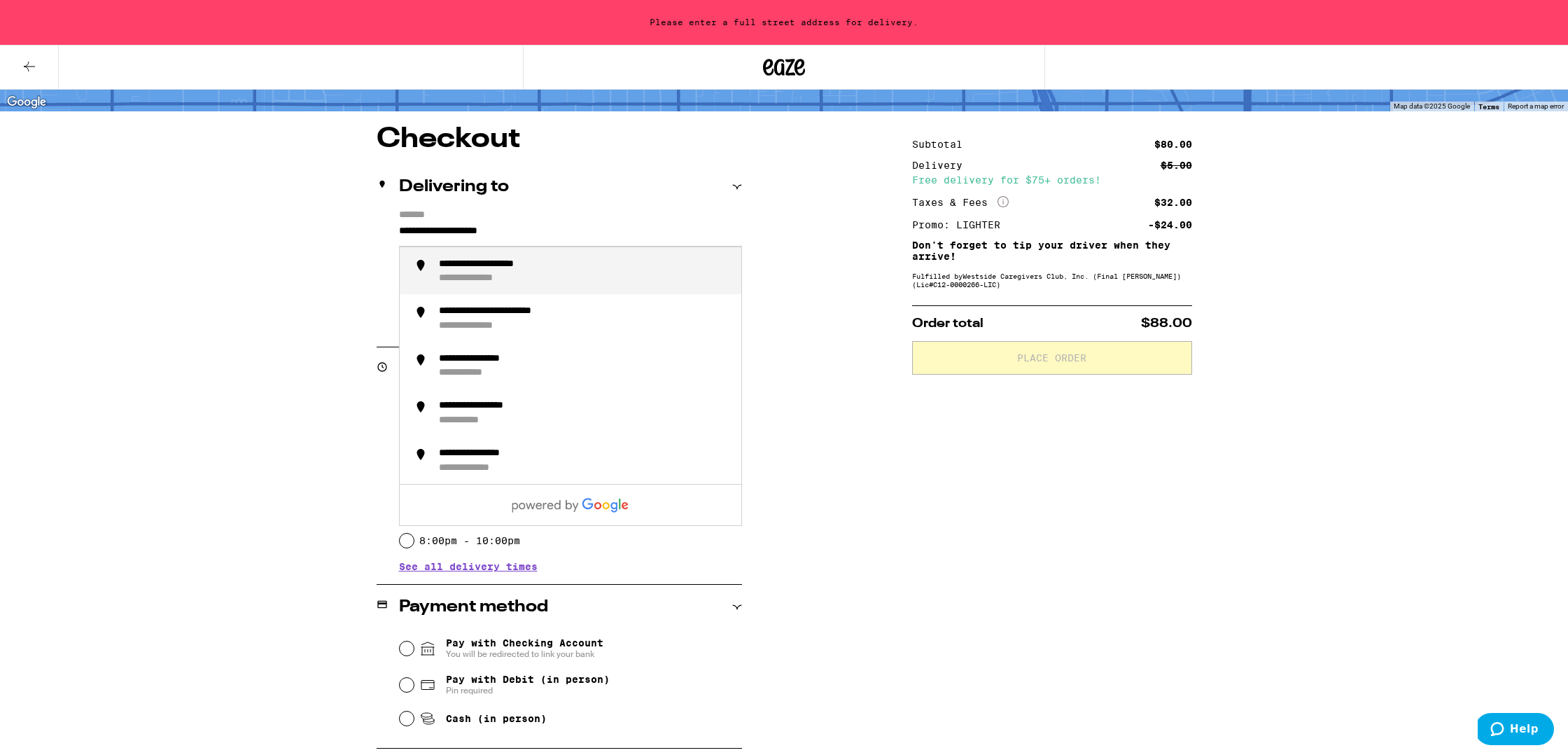
click at [623, 240] on input "**********" at bounding box center [571, 234] width 343 height 23
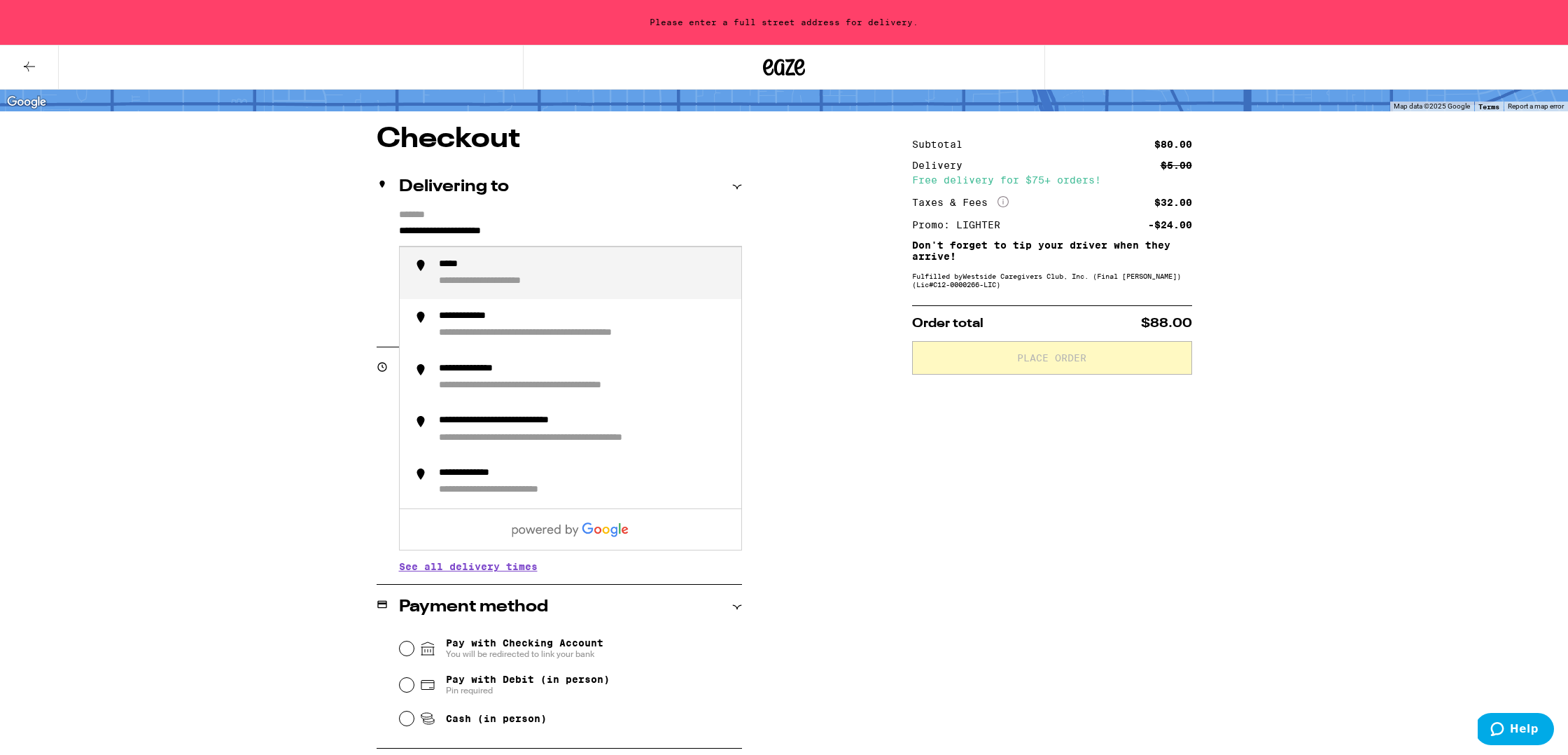
drag, startPoint x: 428, startPoint y: 230, endPoint x: 290, endPoint y: 229, distance: 138.0
click at [290, 229] on div "**********" at bounding box center [784, 536] width 1008 height 820
click at [487, 288] on div "**********" at bounding box center [487, 282] width 95 height 13
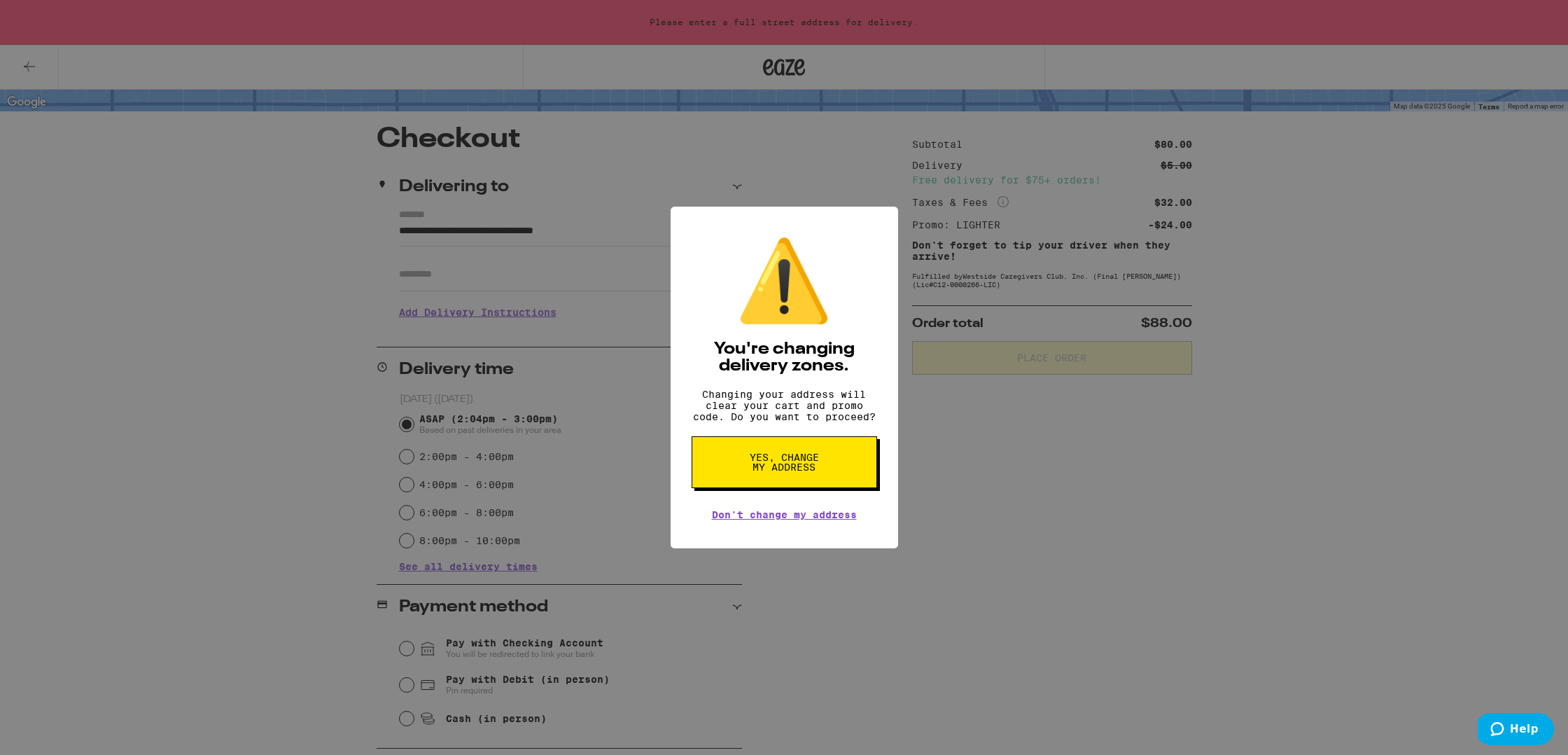
click at [746, 451] on button "Yes, change my address" at bounding box center [785, 462] width 186 height 52
type input "**********"
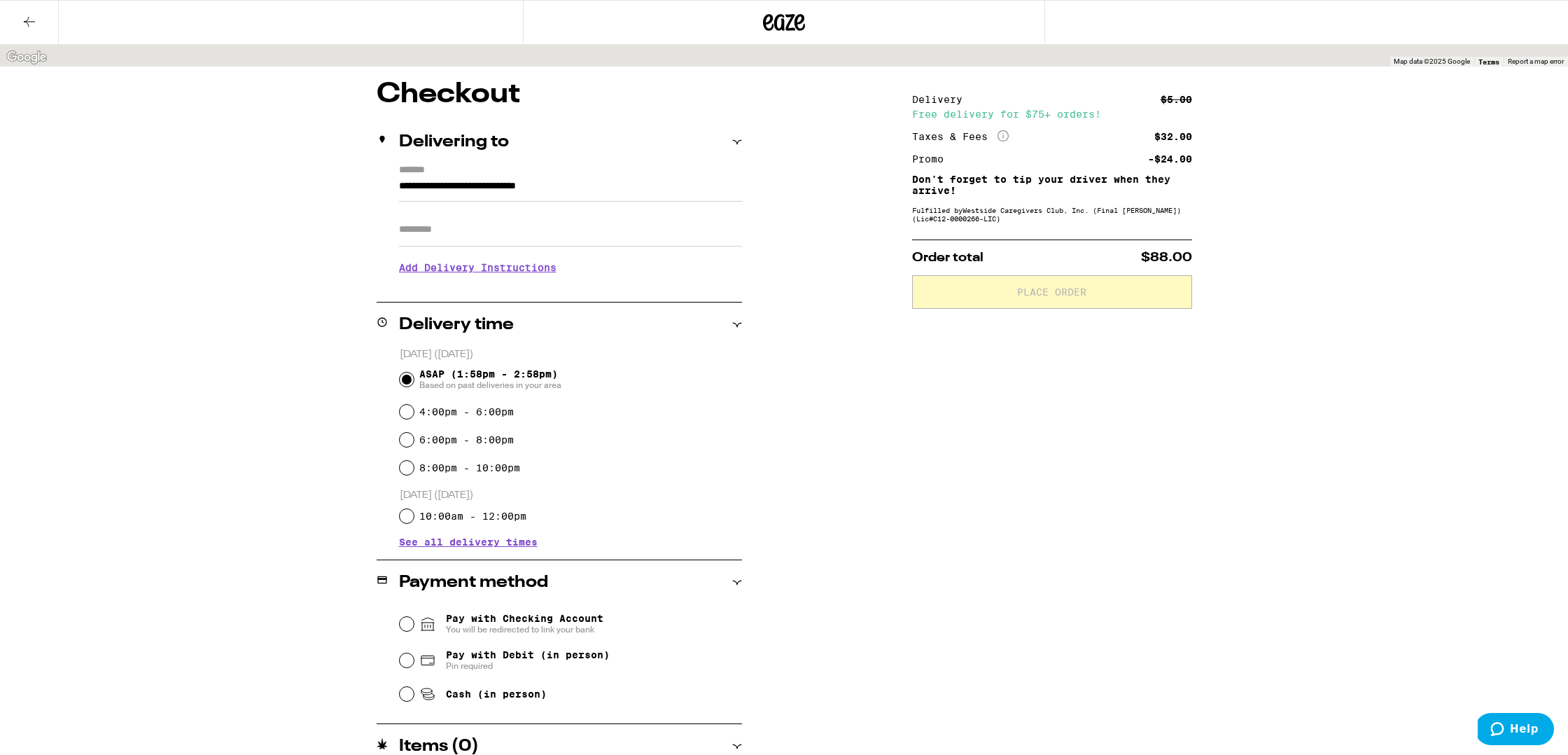
scroll to position [44, 0]
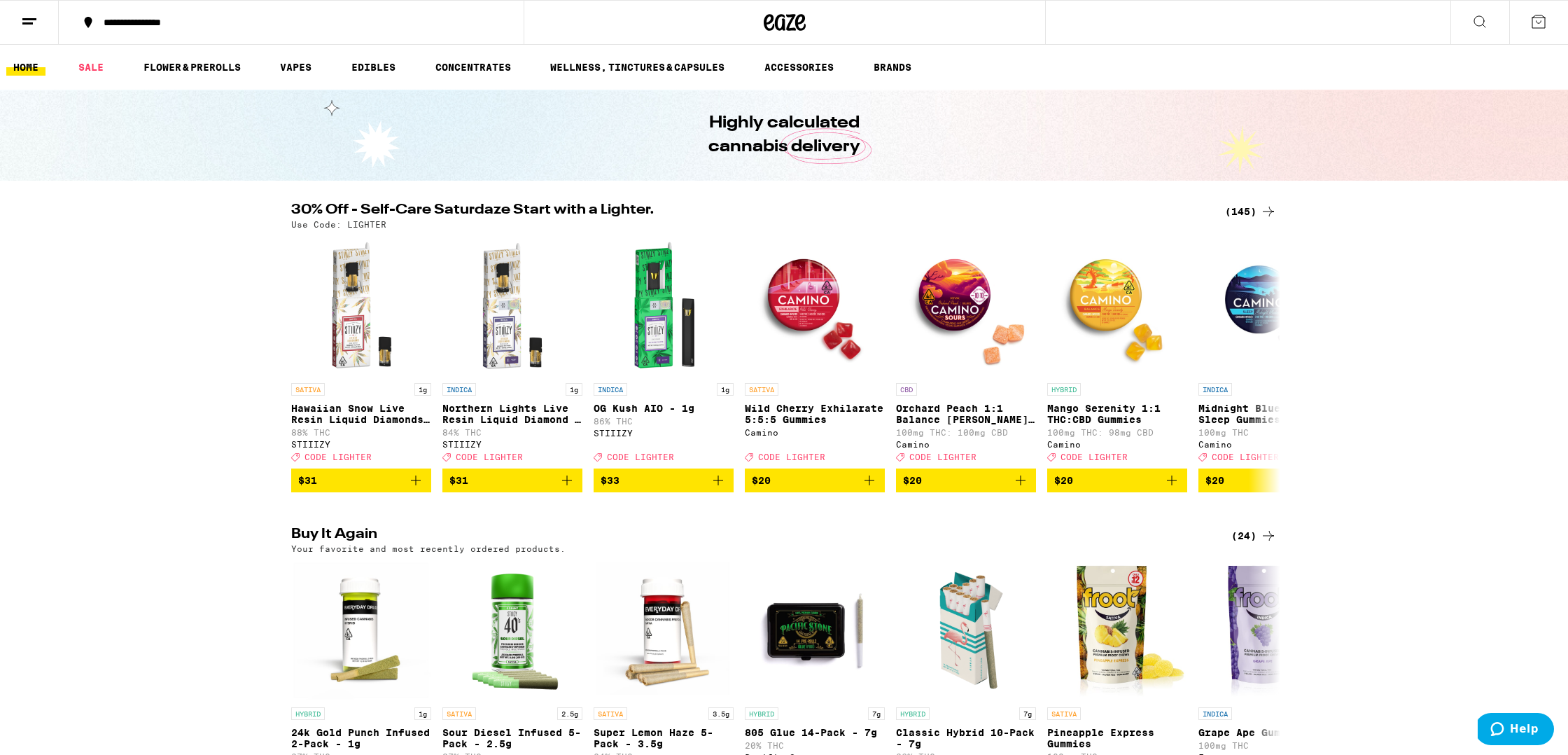
click at [746, 203] on div "(145)" at bounding box center [1251, 212] width 52 height 17
click at [746, 207] on div "(145)" at bounding box center [1251, 212] width 52 height 17
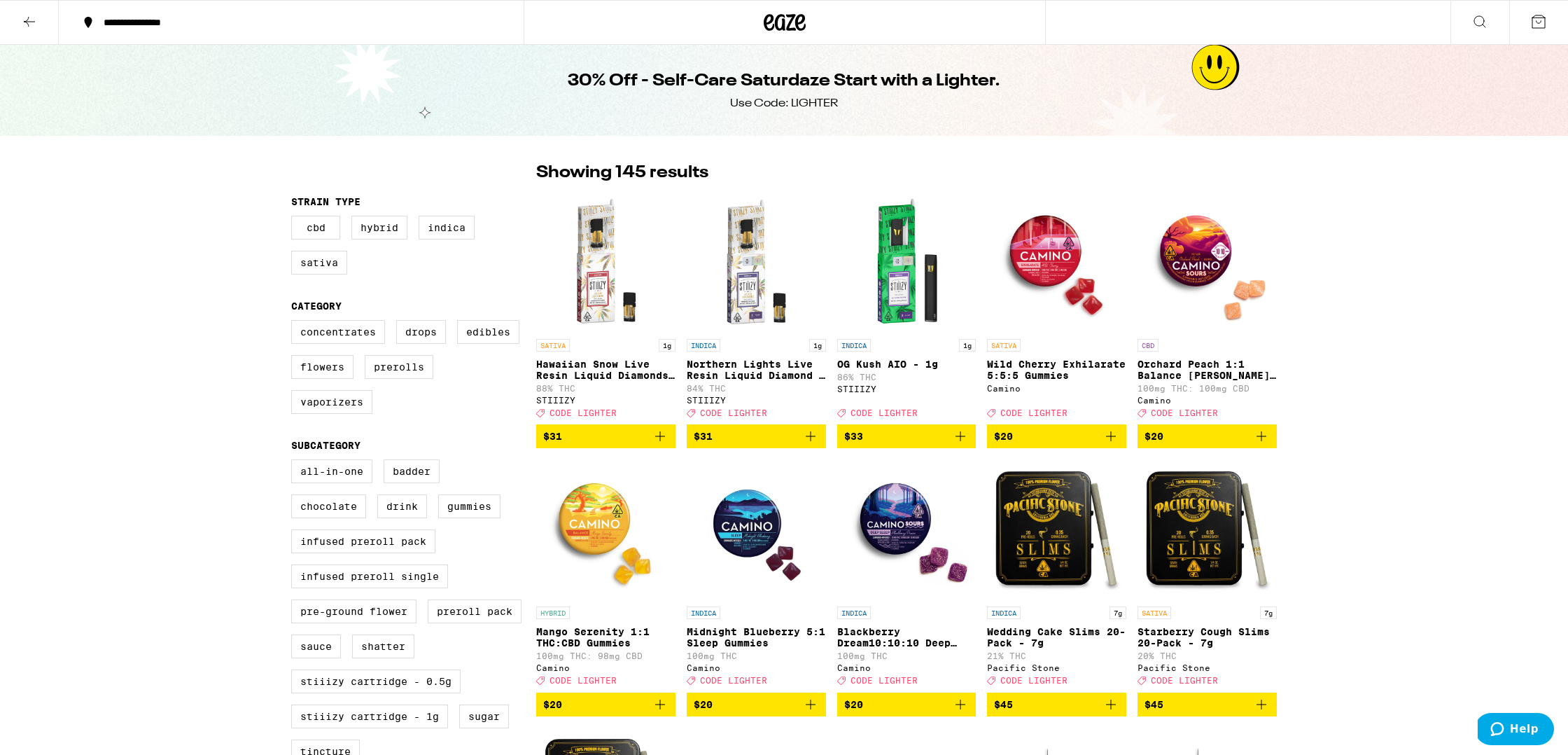
scroll to position [12, 0]
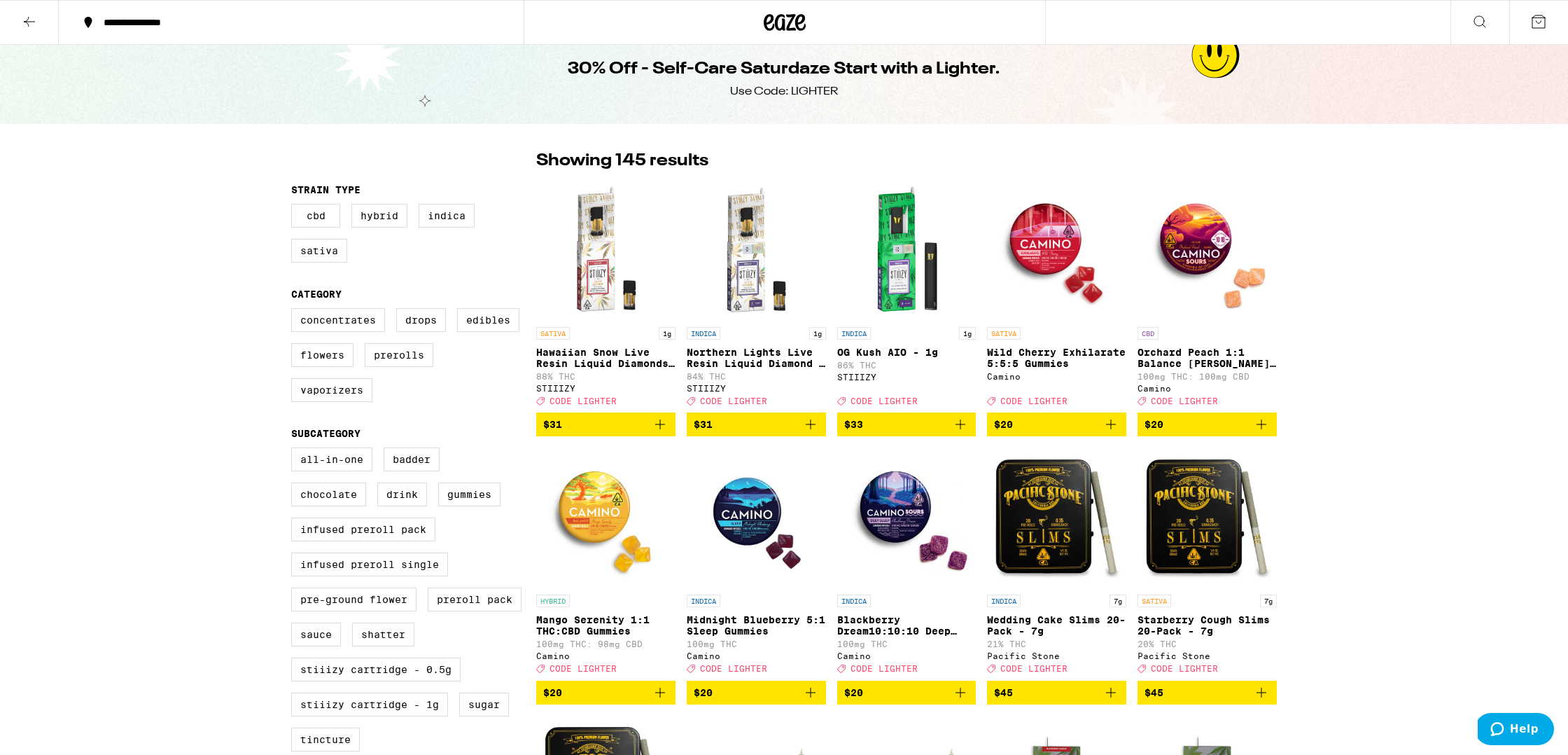
click at [659, 697] on icon "Add to bag" at bounding box center [660, 693] width 10 height 10
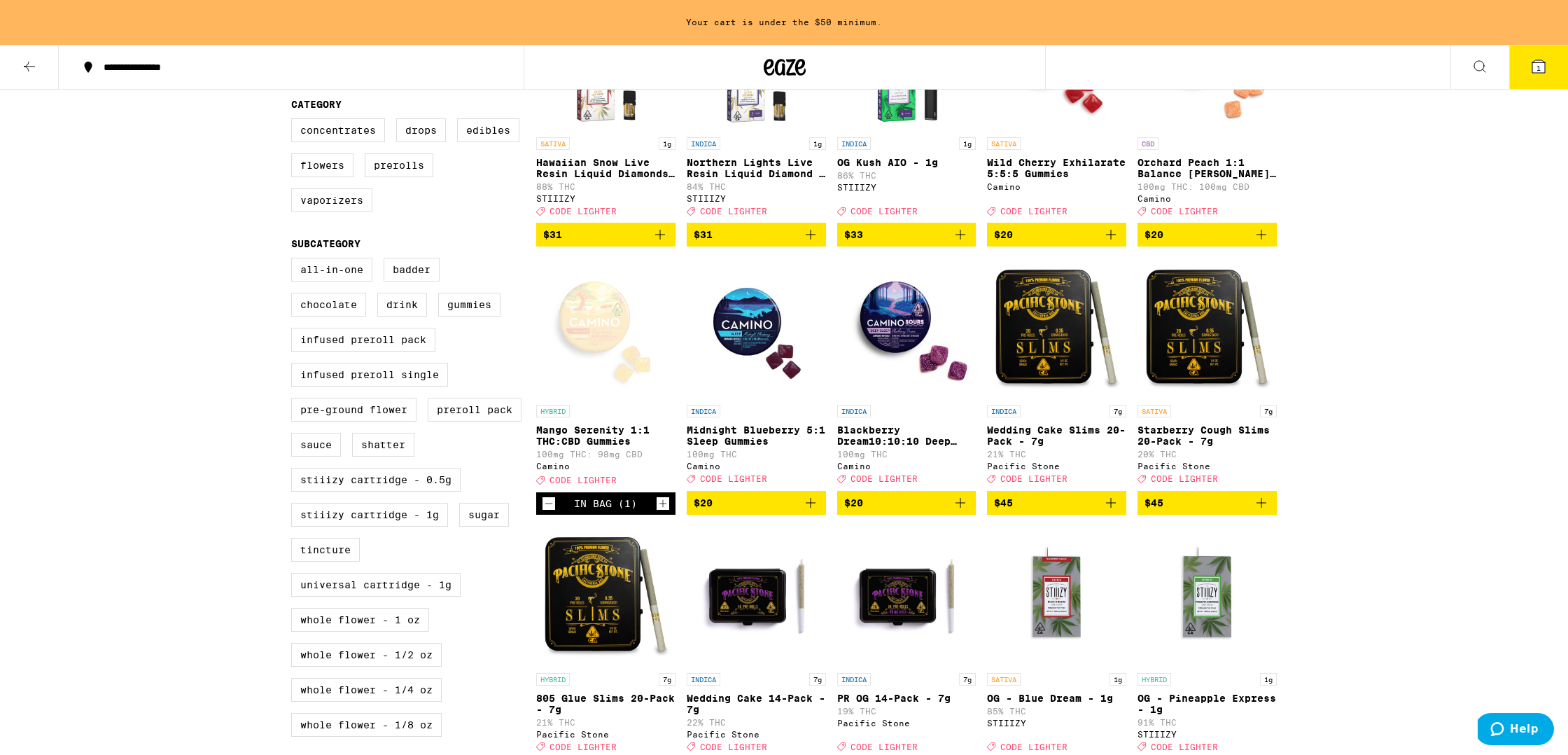
scroll to position [296, 0]
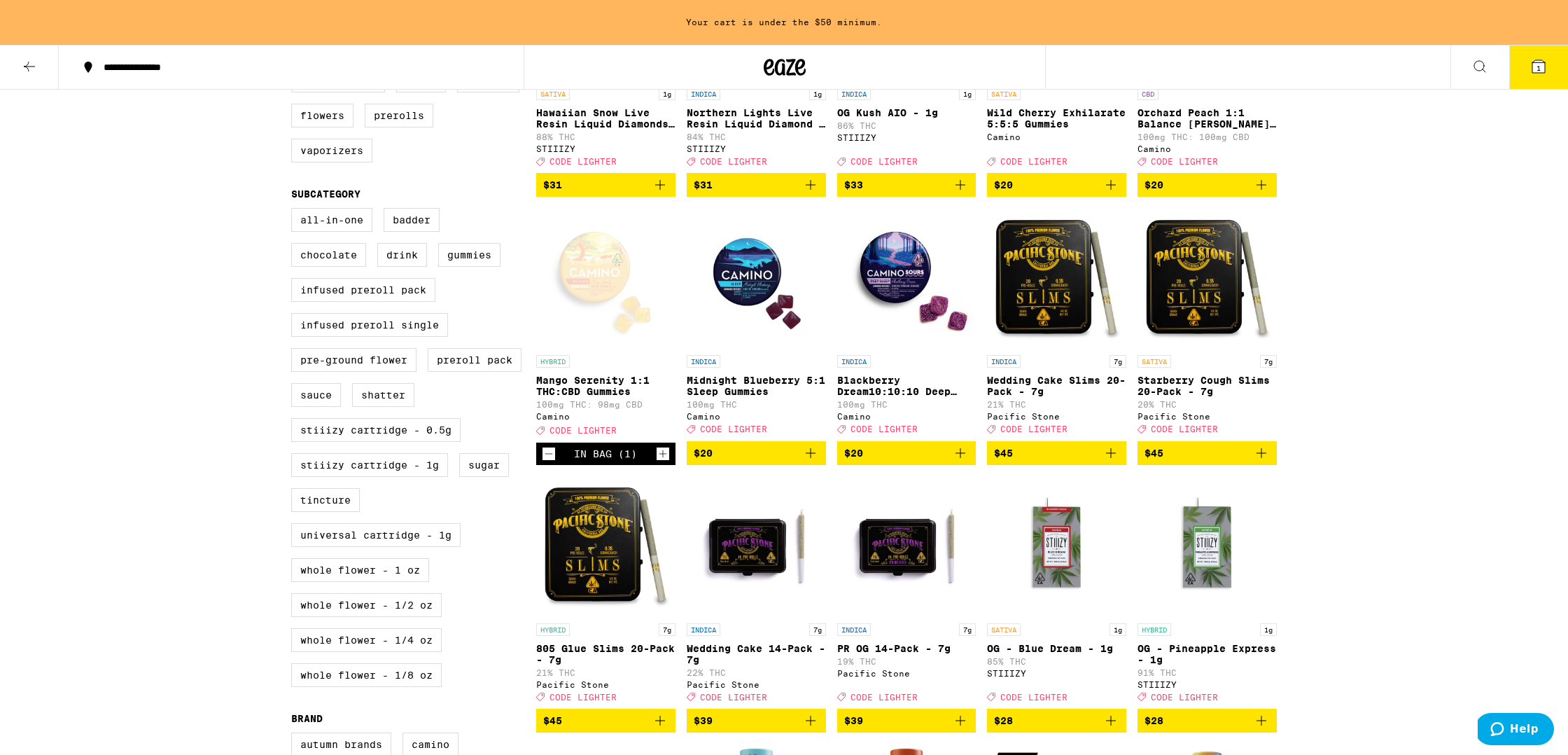
click at [658, 729] on icon "Add to bag" at bounding box center [660, 721] width 17 height 17
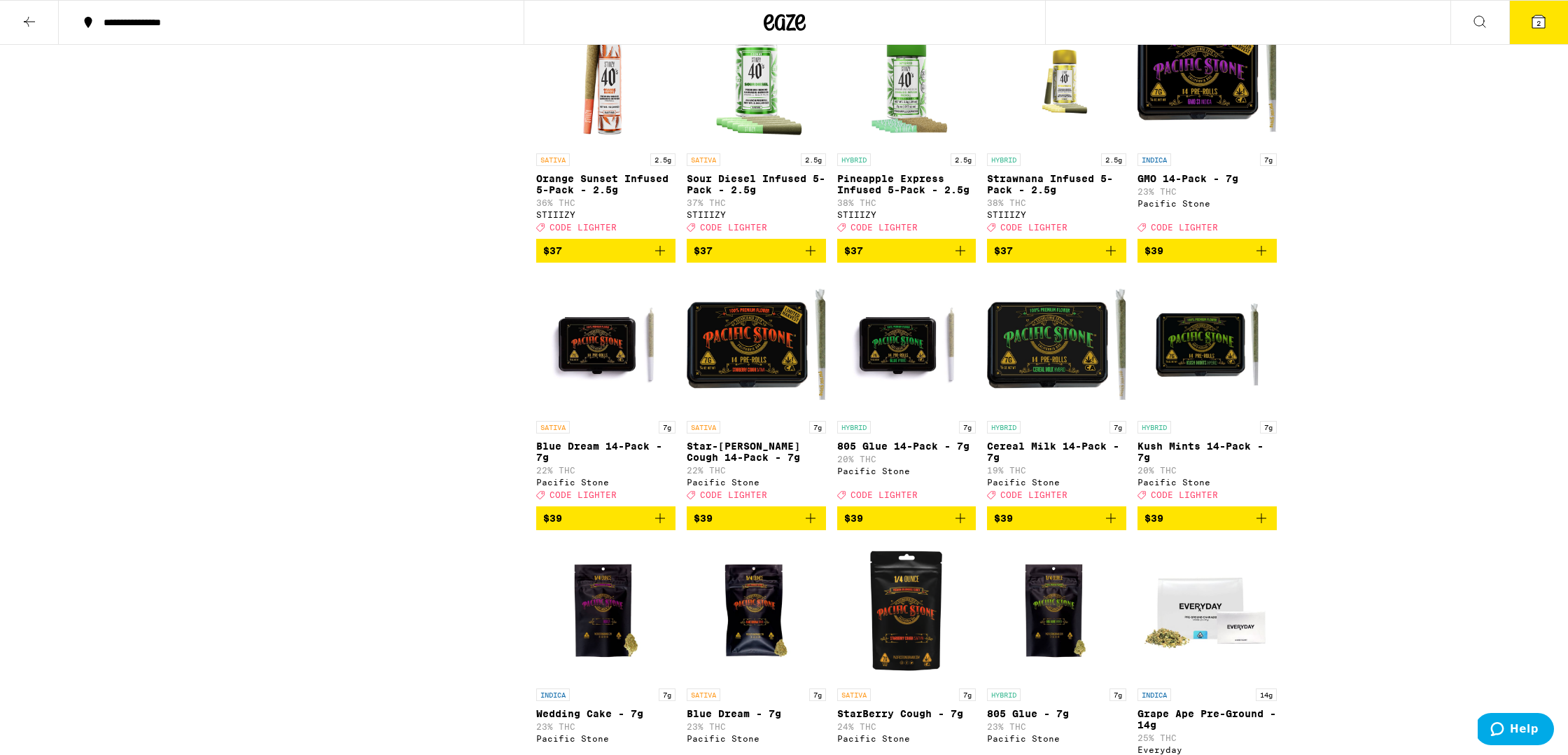
scroll to position [6076, 0]
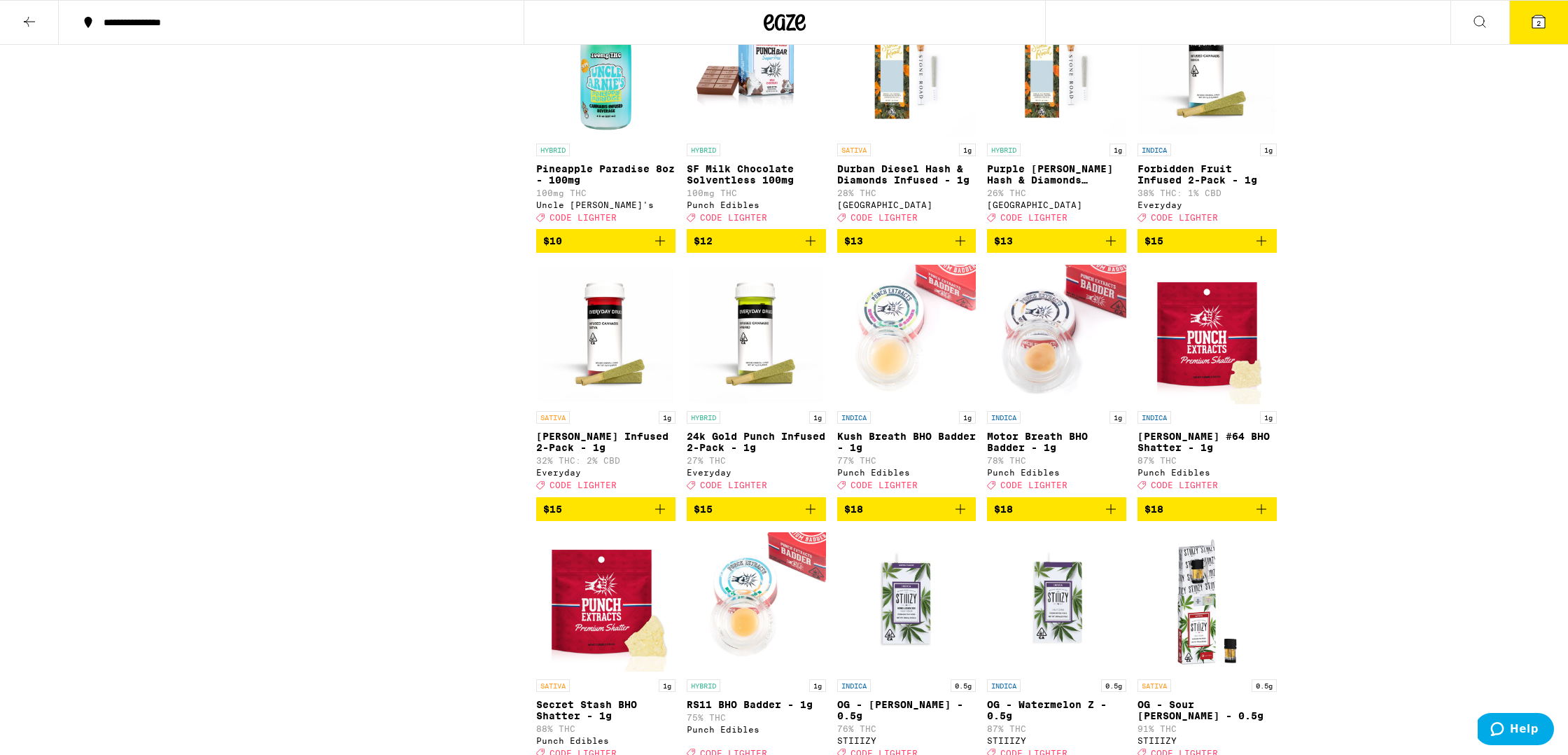
scroll to position [1256, 0]
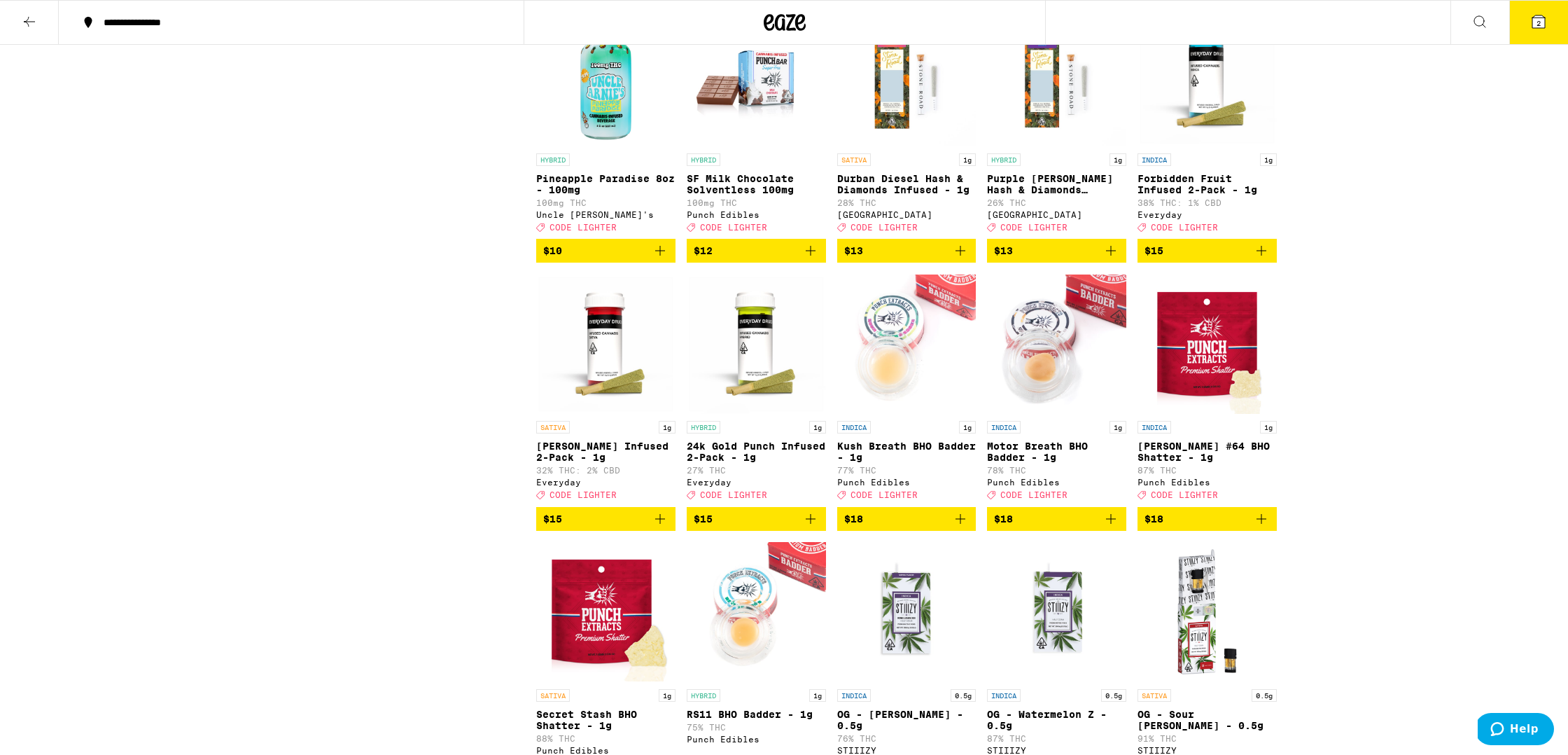
click at [660, 527] on icon "Add to bag" at bounding box center [660, 519] width 17 height 17
click at [746, 27] on icon at bounding box center [1538, 21] width 13 height 13
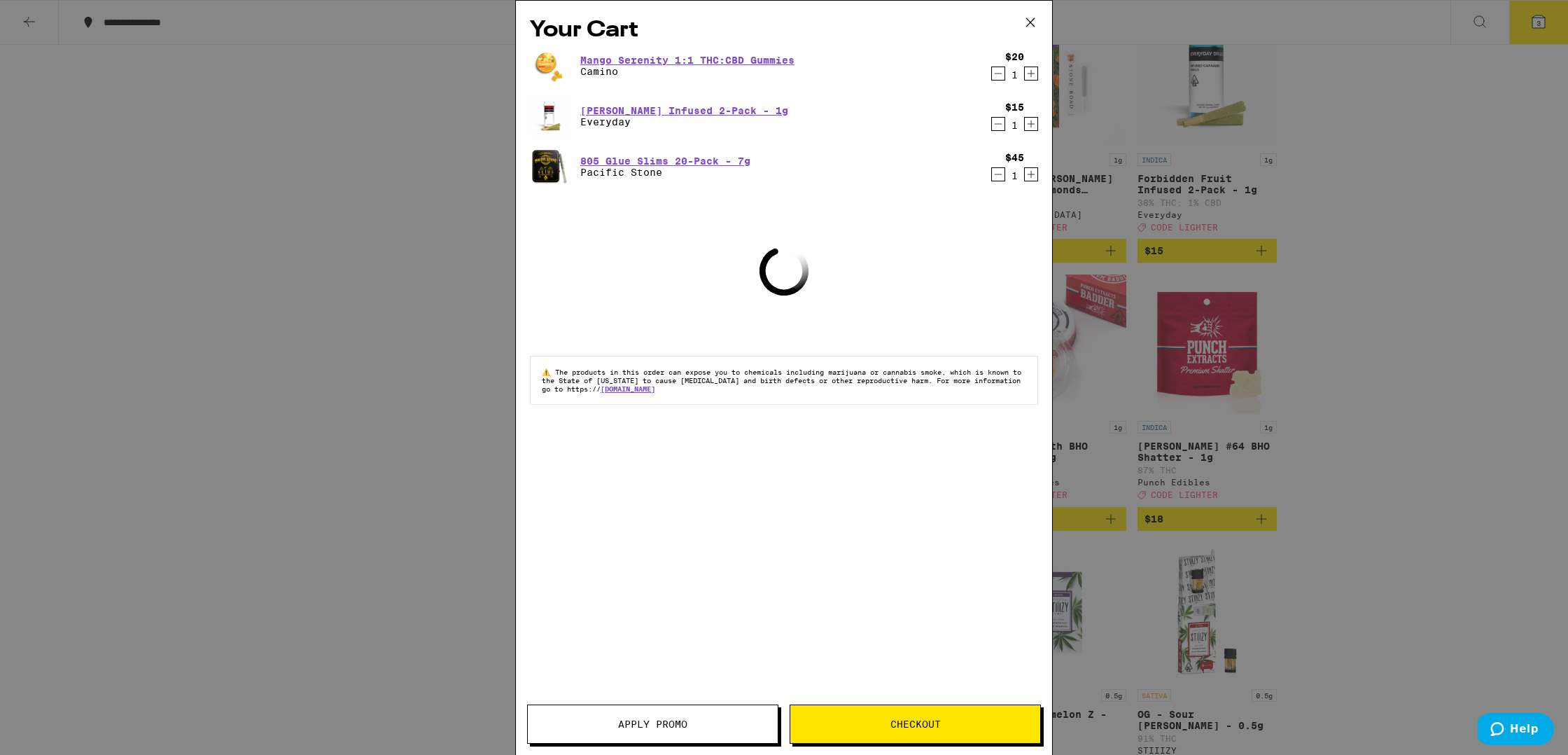
click at [647, 739] on button "Apply Promo" at bounding box center [653, 724] width 251 height 39
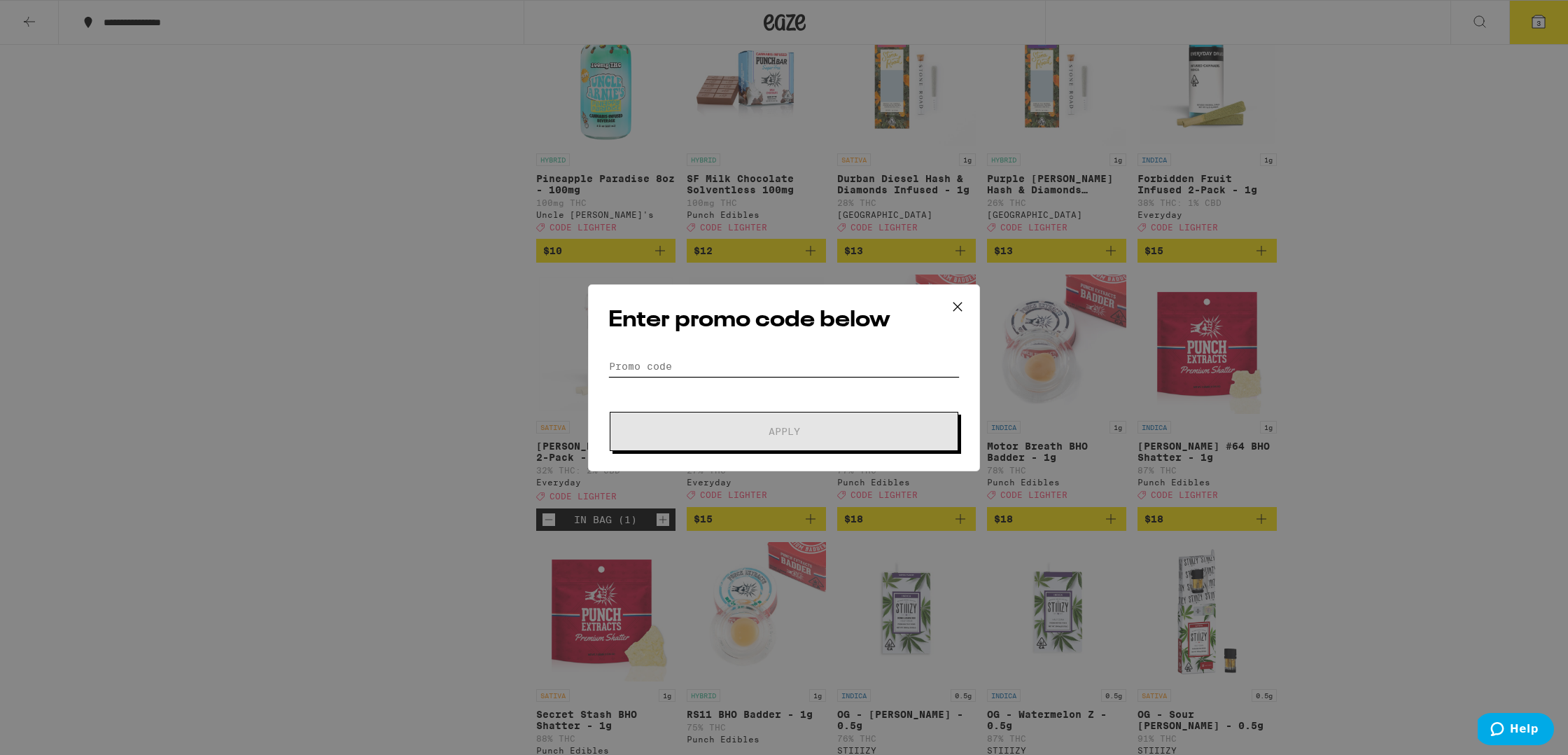
click at [696, 376] on input "Promo Code" at bounding box center [784, 366] width 351 height 21
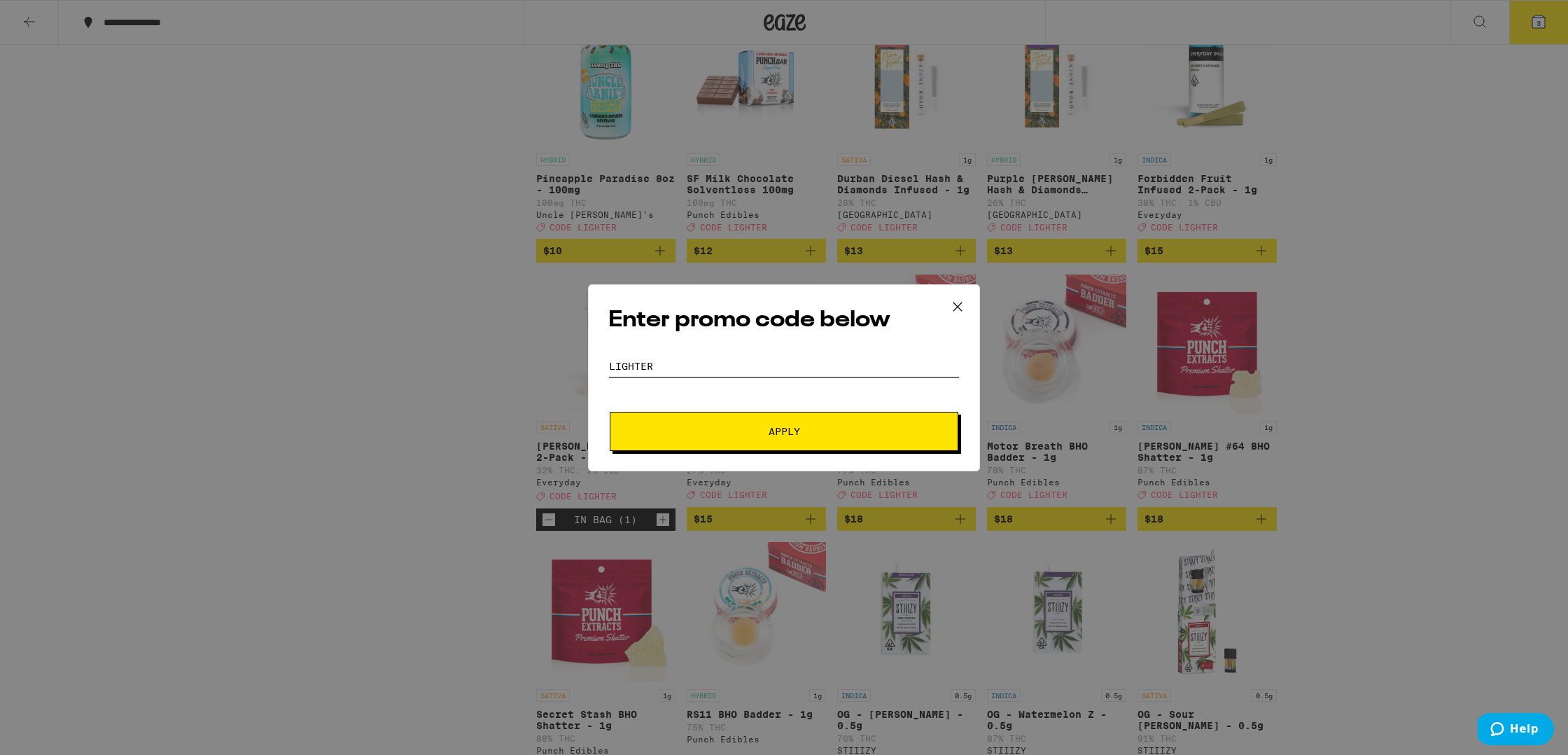
type input "lighter"
click at [722, 419] on button "Apply" at bounding box center [784, 431] width 349 height 39
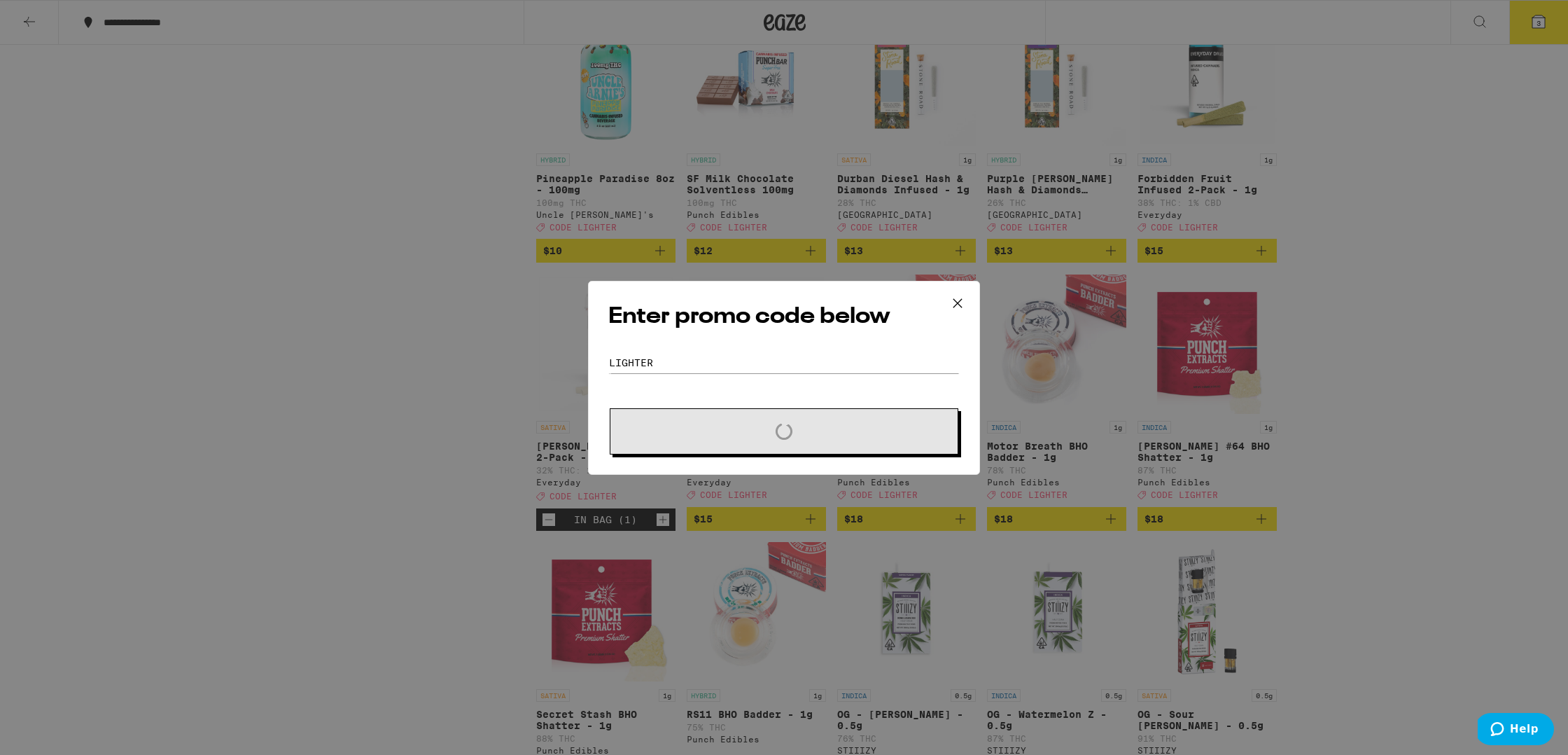
scroll to position [1260, 0]
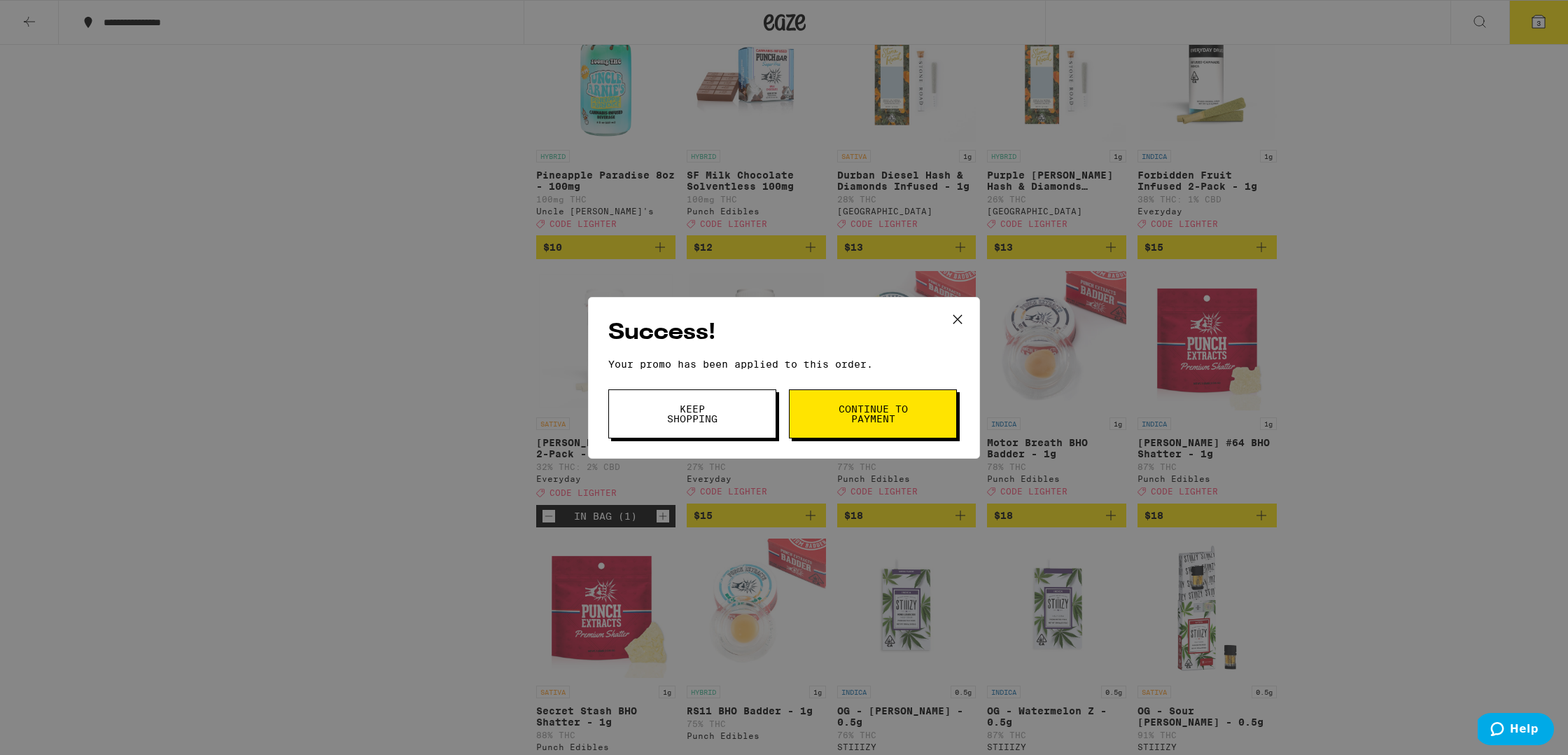
click at [746, 423] on span "Continue to payment" at bounding box center [873, 413] width 71 height 19
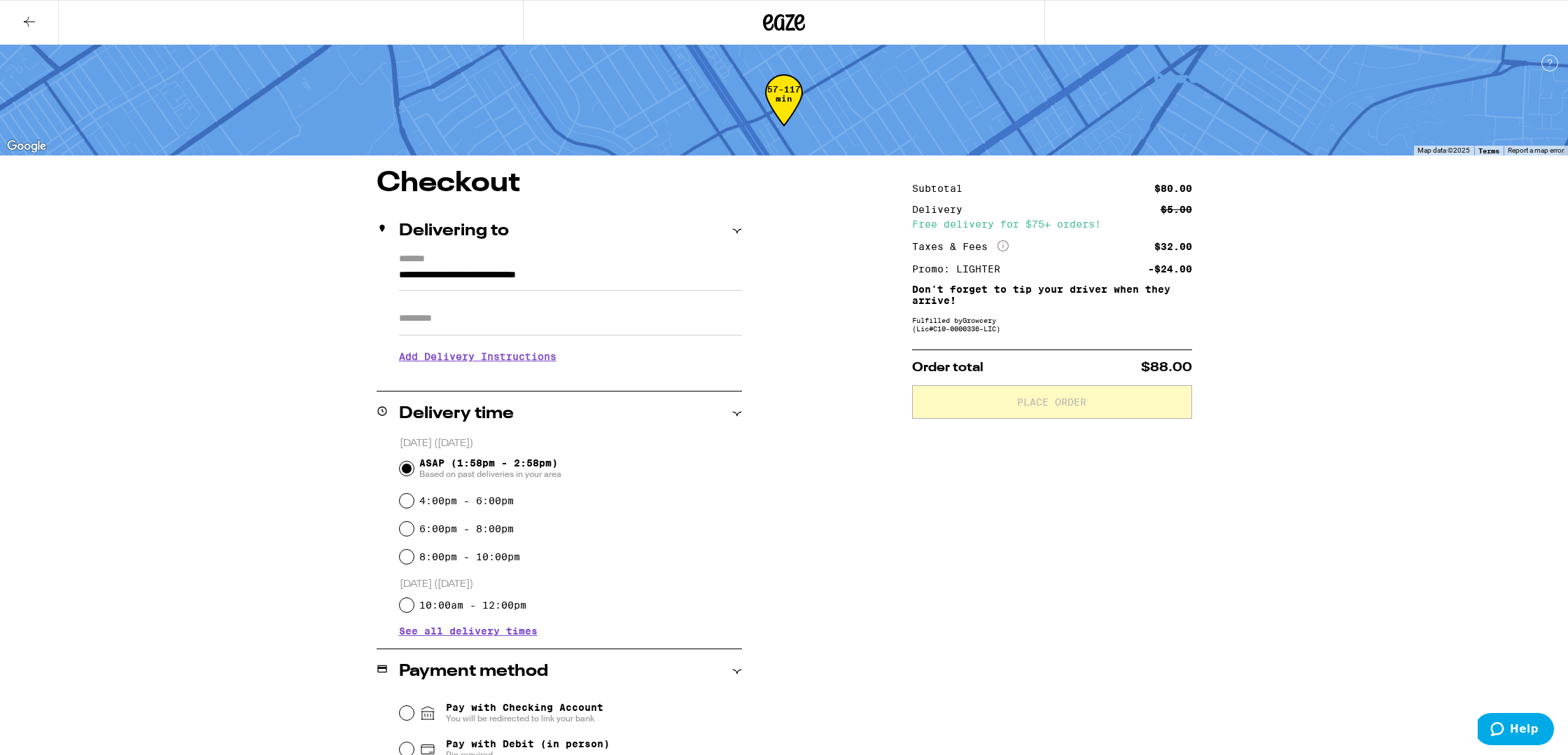
click at [439, 318] on input "Apt/Suite" at bounding box center [571, 319] width 343 height 33
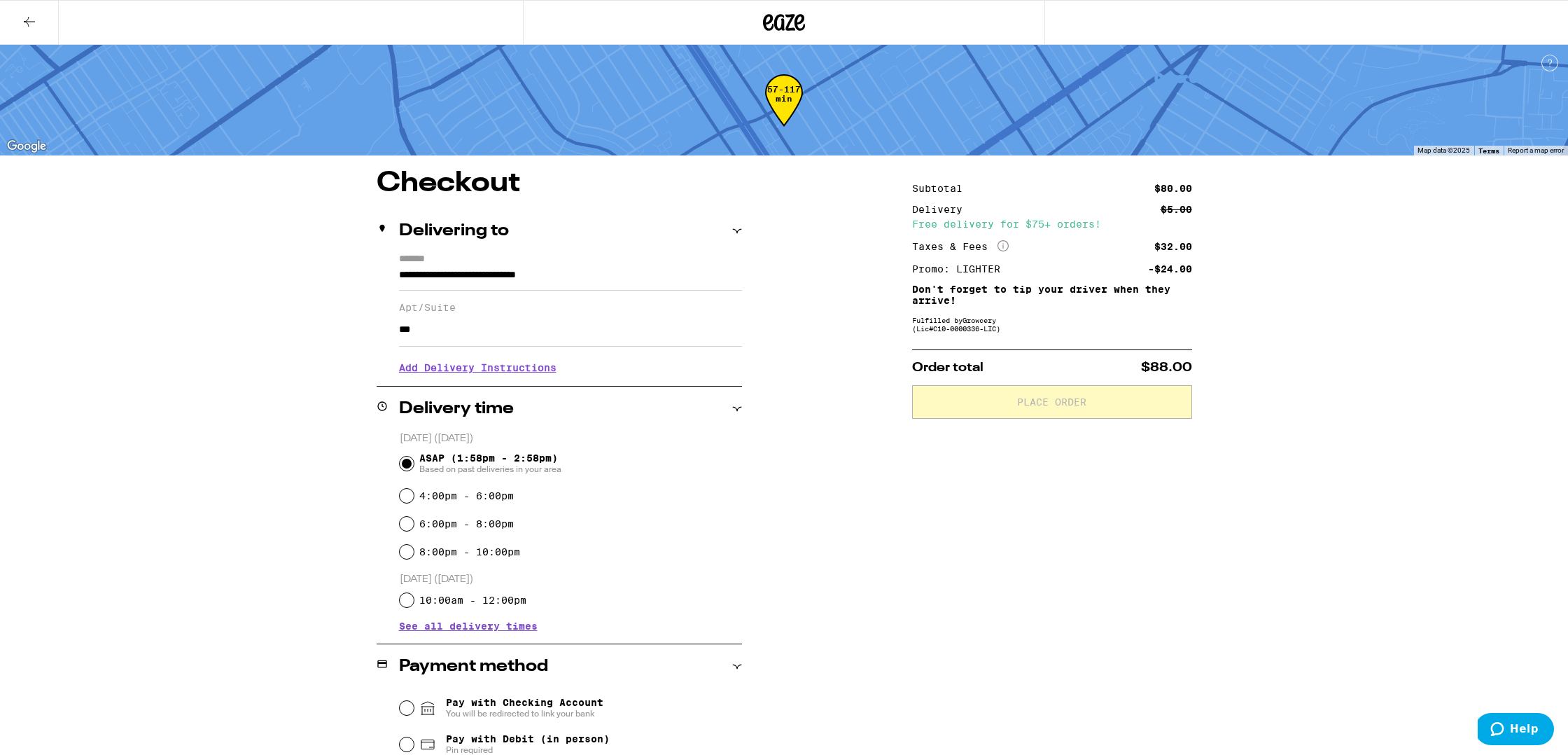
drag, startPoint x: 469, startPoint y: 342, endPoint x: 469, endPoint y: 362, distance: 20.0
click at [469, 347] on input "***" at bounding box center [571, 330] width 343 height 33
click at [469, 362] on h3 "Add Delivery Instructions" at bounding box center [571, 367] width 343 height 32
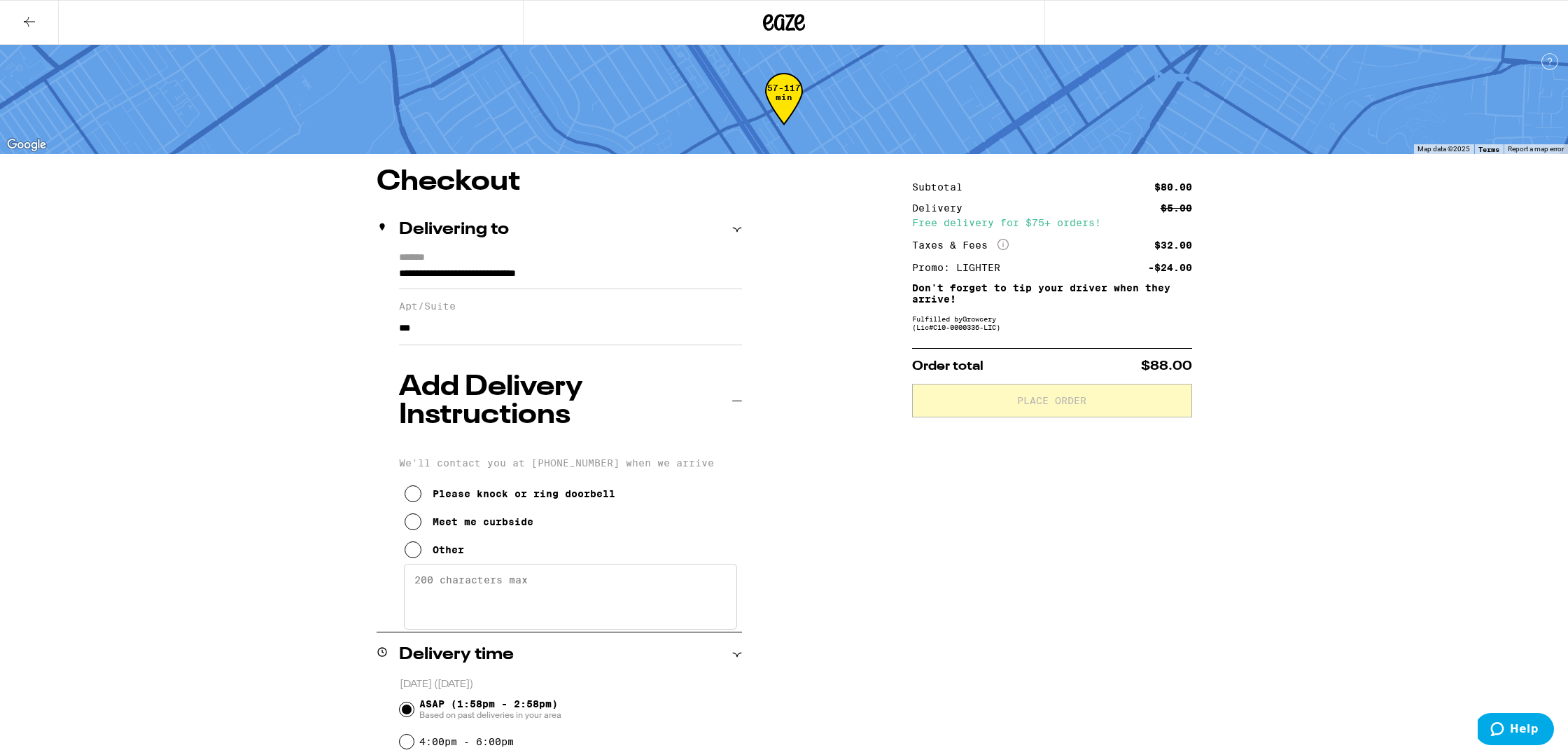
click at [494, 488] on div "Please knock or ring doorbell" at bounding box center [524, 493] width 182 height 11
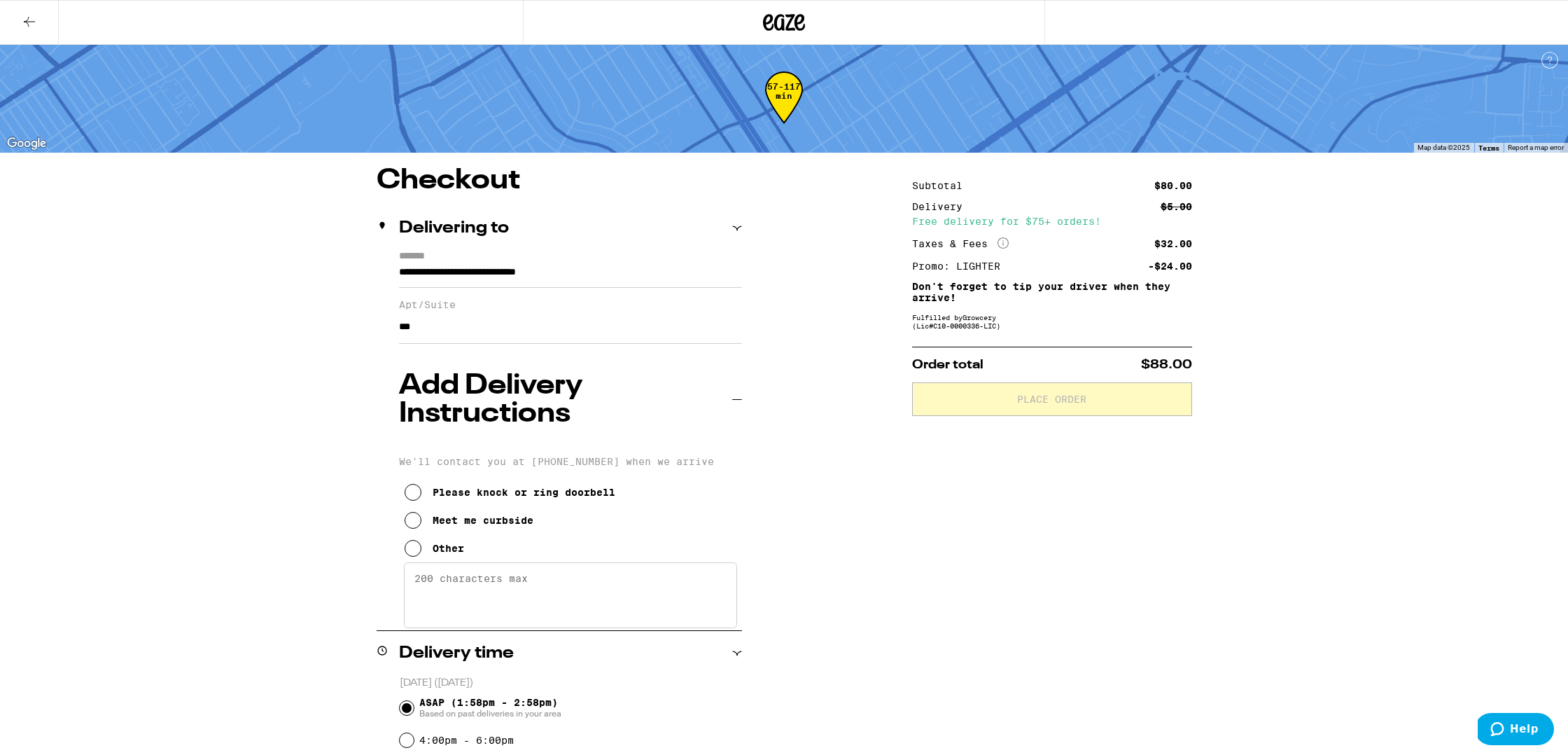
click at [507, 344] on input "***" at bounding box center [571, 327] width 343 height 33
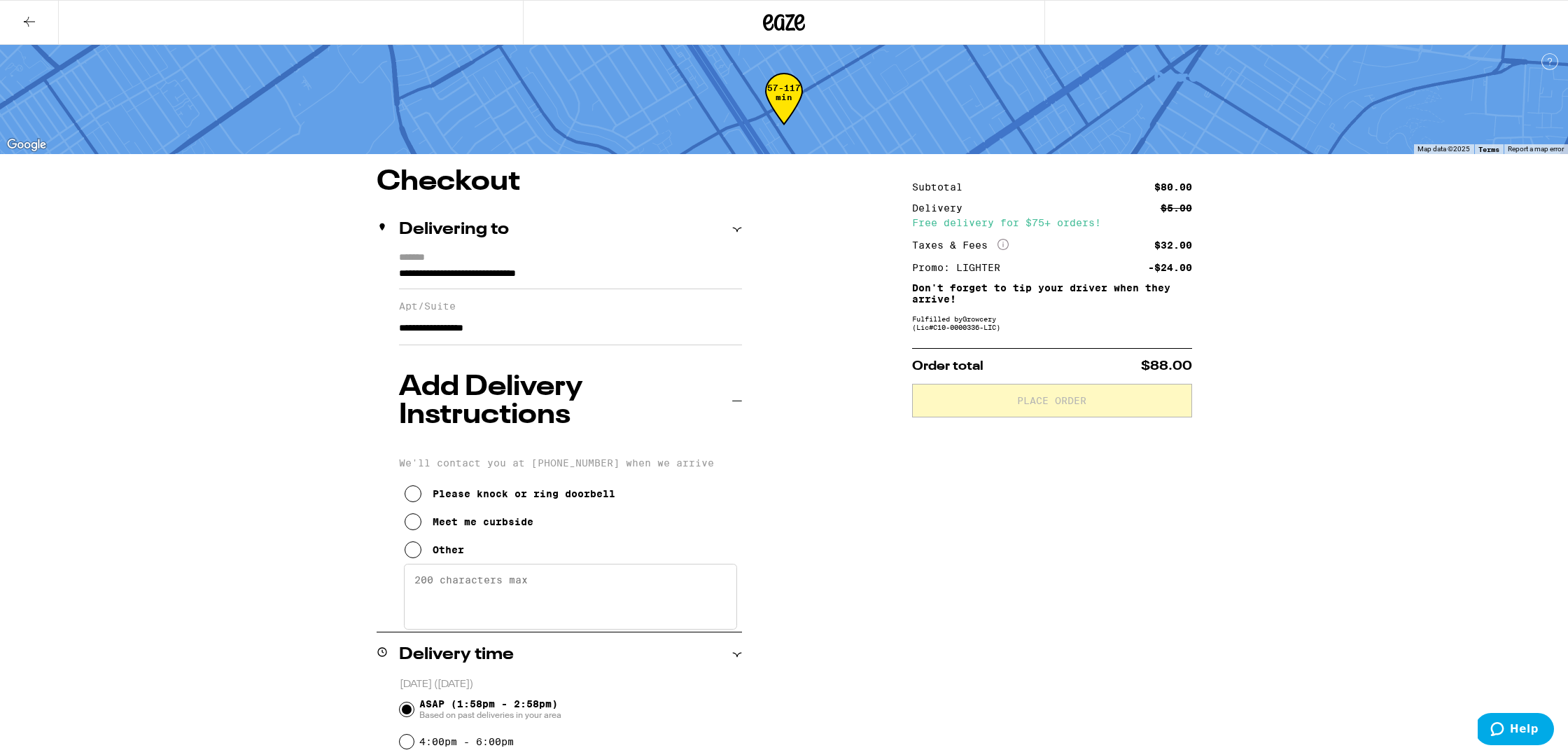
type input "**********"
drag, startPoint x: 181, startPoint y: 371, endPoint x: 174, endPoint y: 355, distance: 17.5
click at [177, 364] on div "**********" at bounding box center [784, 624] width 1568 height 1252
click at [173, 345] on div "**********" at bounding box center [784, 624] width 1568 height 1252
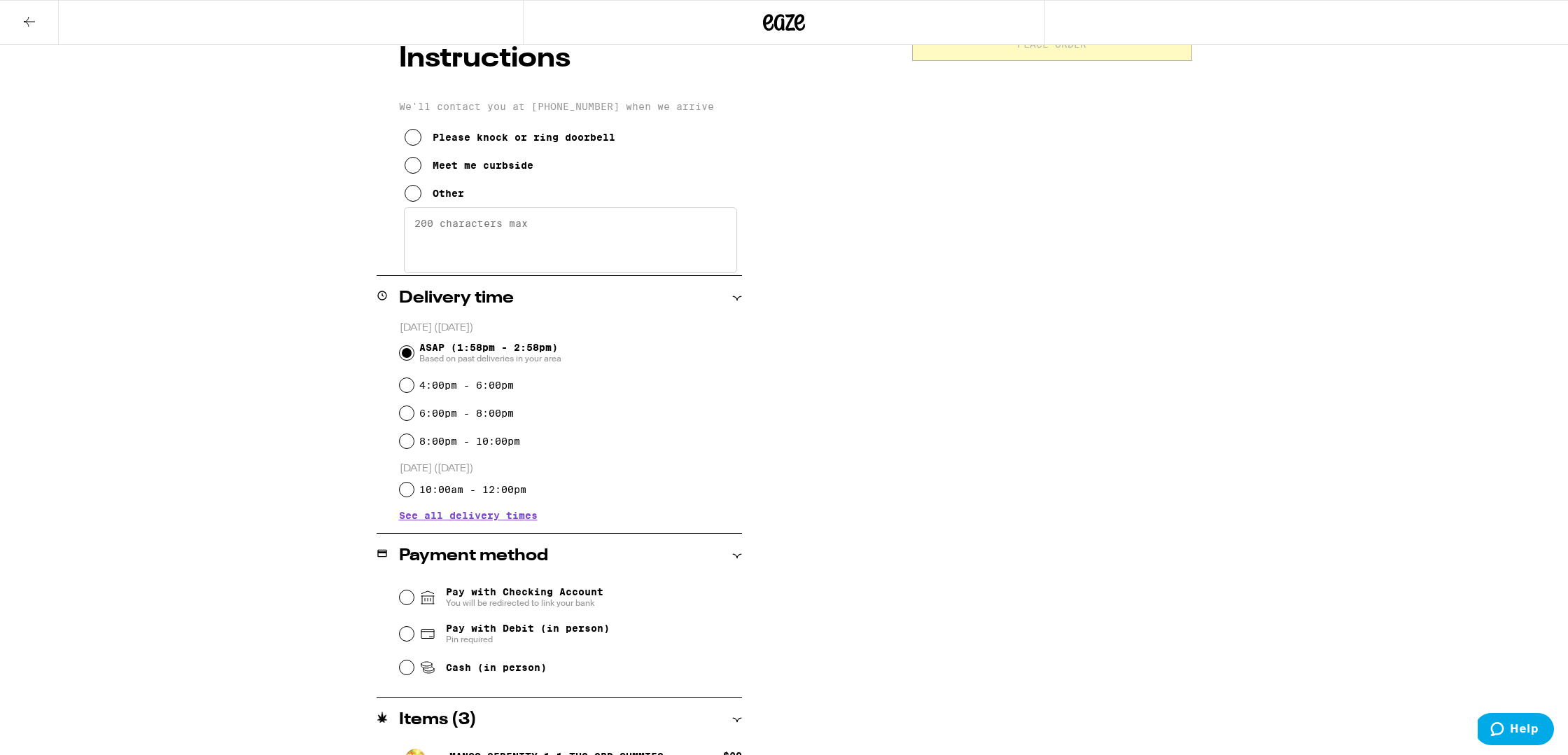
click at [746, 511] on div "Subtotal $80.00 Delivery $5.00 Free delivery for $75+ orders! Taxes & Fees More…" at bounding box center [1052, 352] width 280 height 1082
click at [746, 509] on div "Subtotal $80.00 Delivery $5.00 Free delivery for $75+ orders! Taxes & Fees More…" at bounding box center [1052, 353] width 280 height 1082
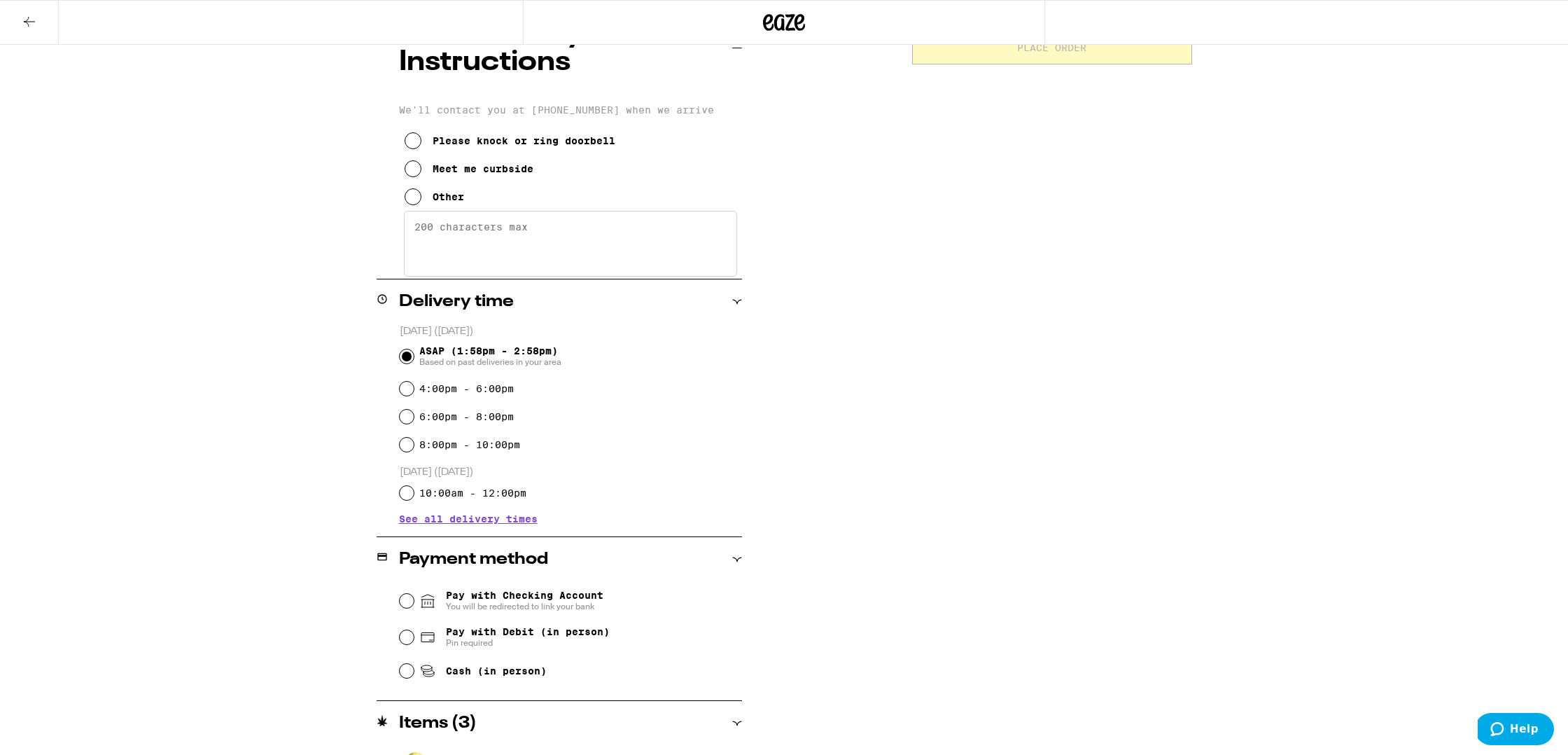
click at [527, 601] on span "You will be redirected to link your bank" at bounding box center [525, 606] width 157 height 11
click at [413, 593] on input "Pay with Checking Account You will be redirected to link your bank" at bounding box center [407, 600] width 14 height 14
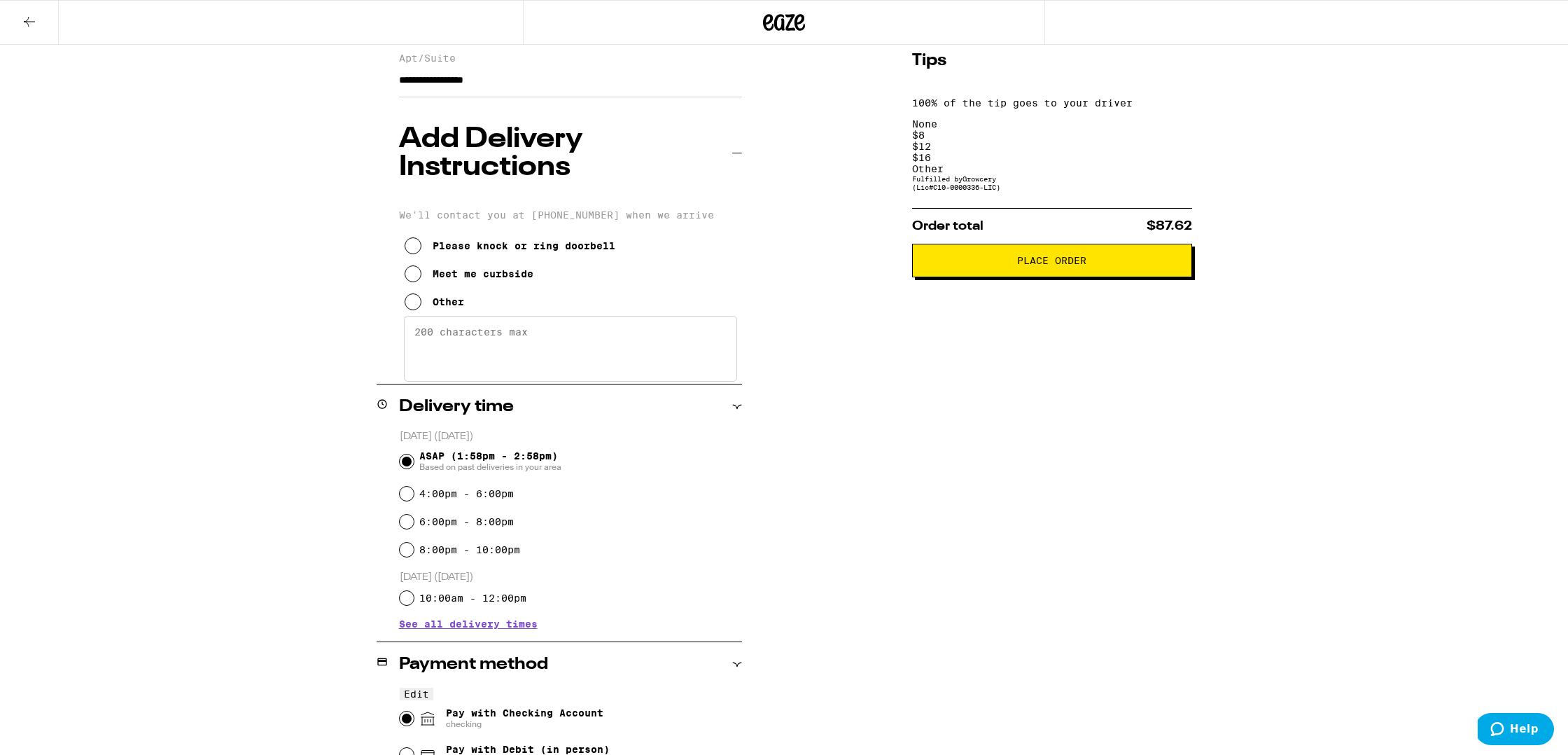
scroll to position [0, 0]
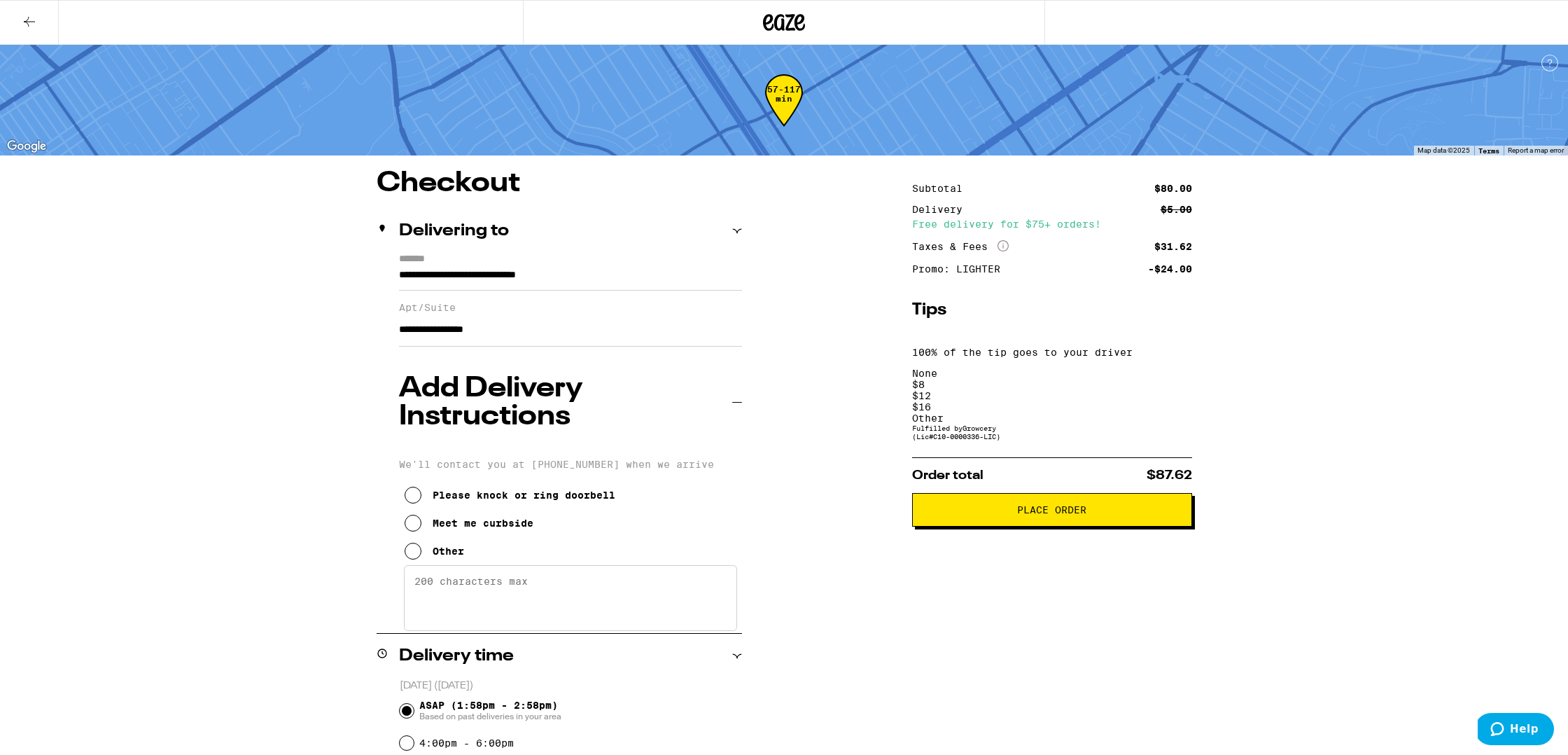
click at [746, 505] on span "Place Order" at bounding box center [1052, 510] width 256 height 10
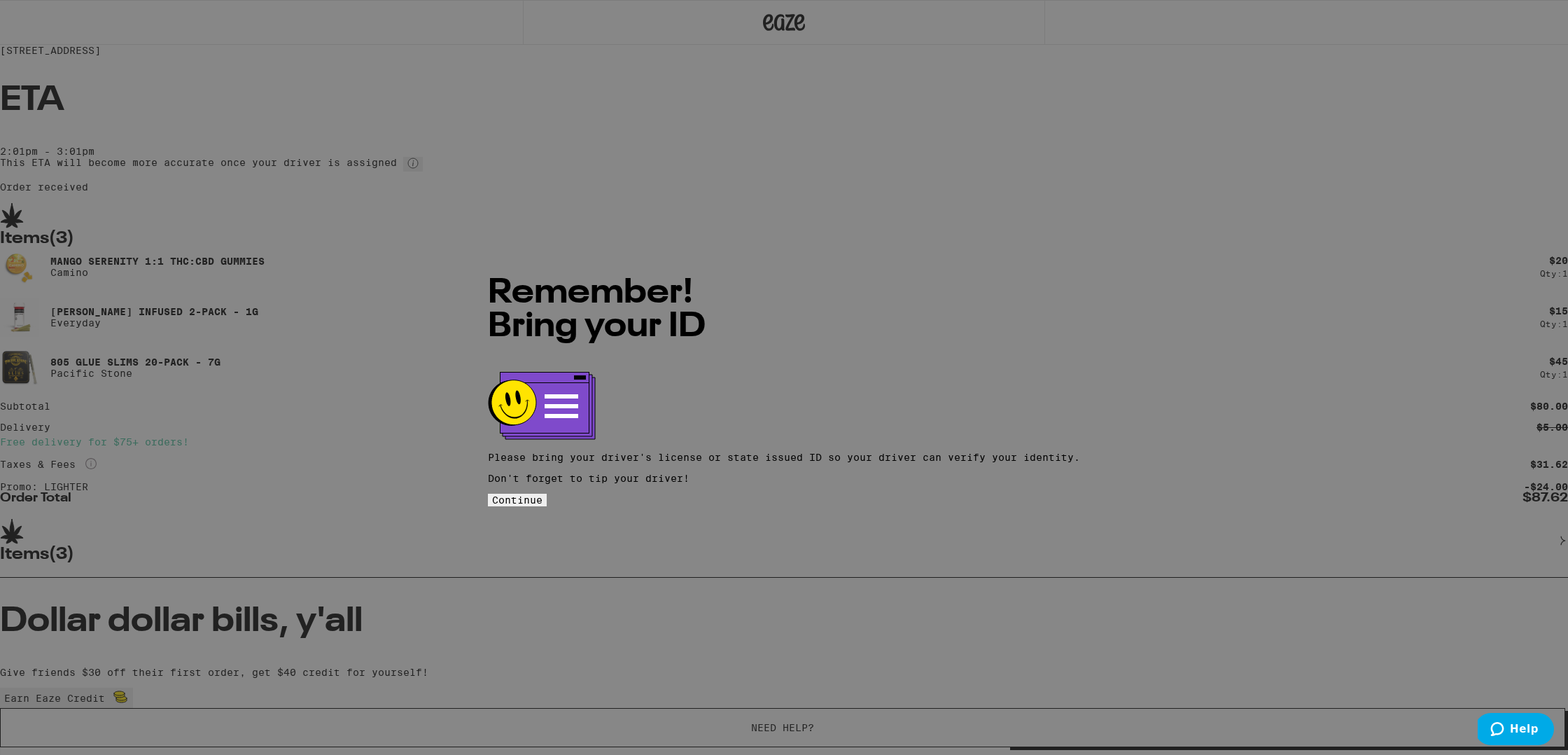
click at [746, 473] on p "Don't forget to tip your driver!" at bounding box center [784, 478] width 592 height 11
click at [542, 495] on span "Continue" at bounding box center [517, 500] width 50 height 11
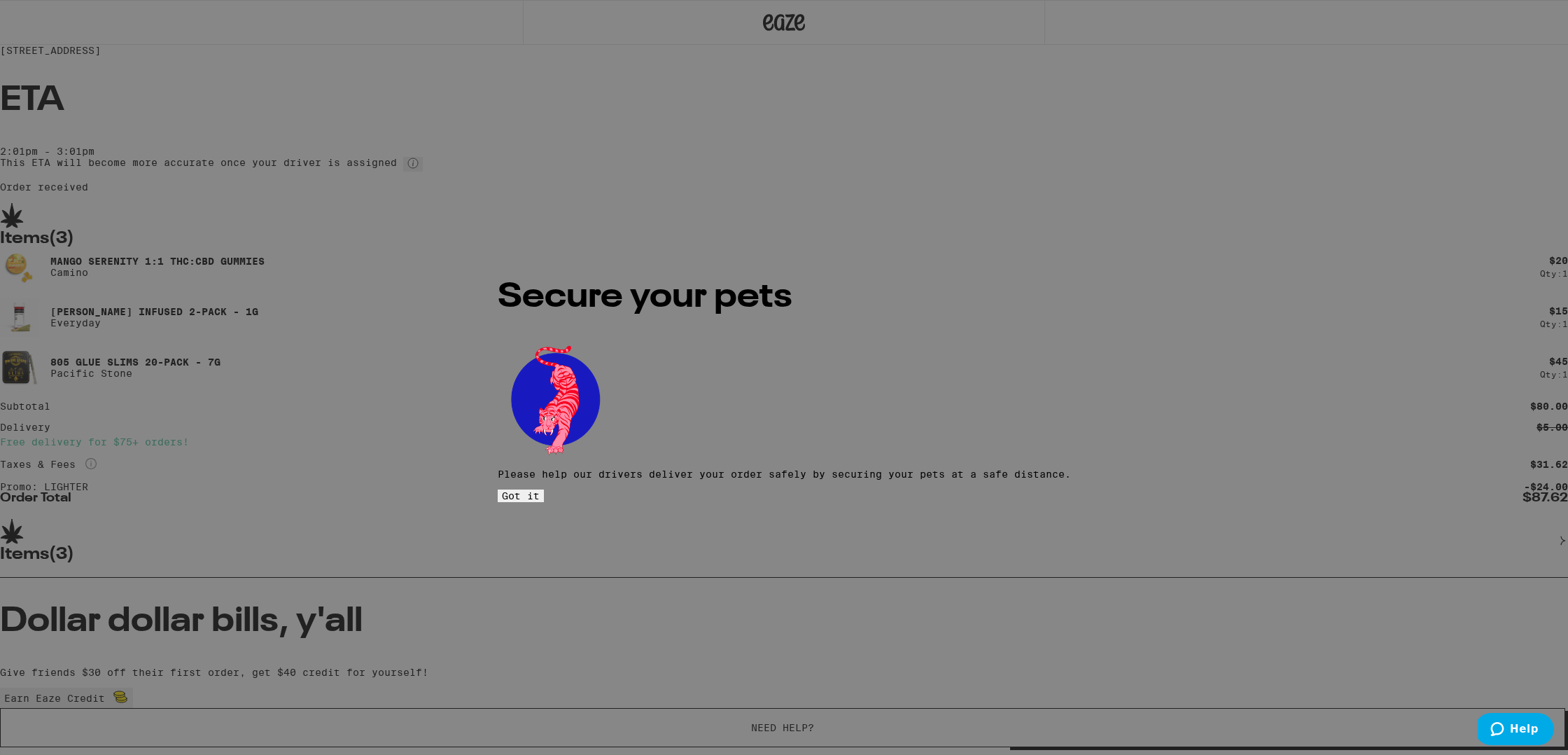
click at [540, 490] on span "Got it" at bounding box center [520, 496] width 38 height 11
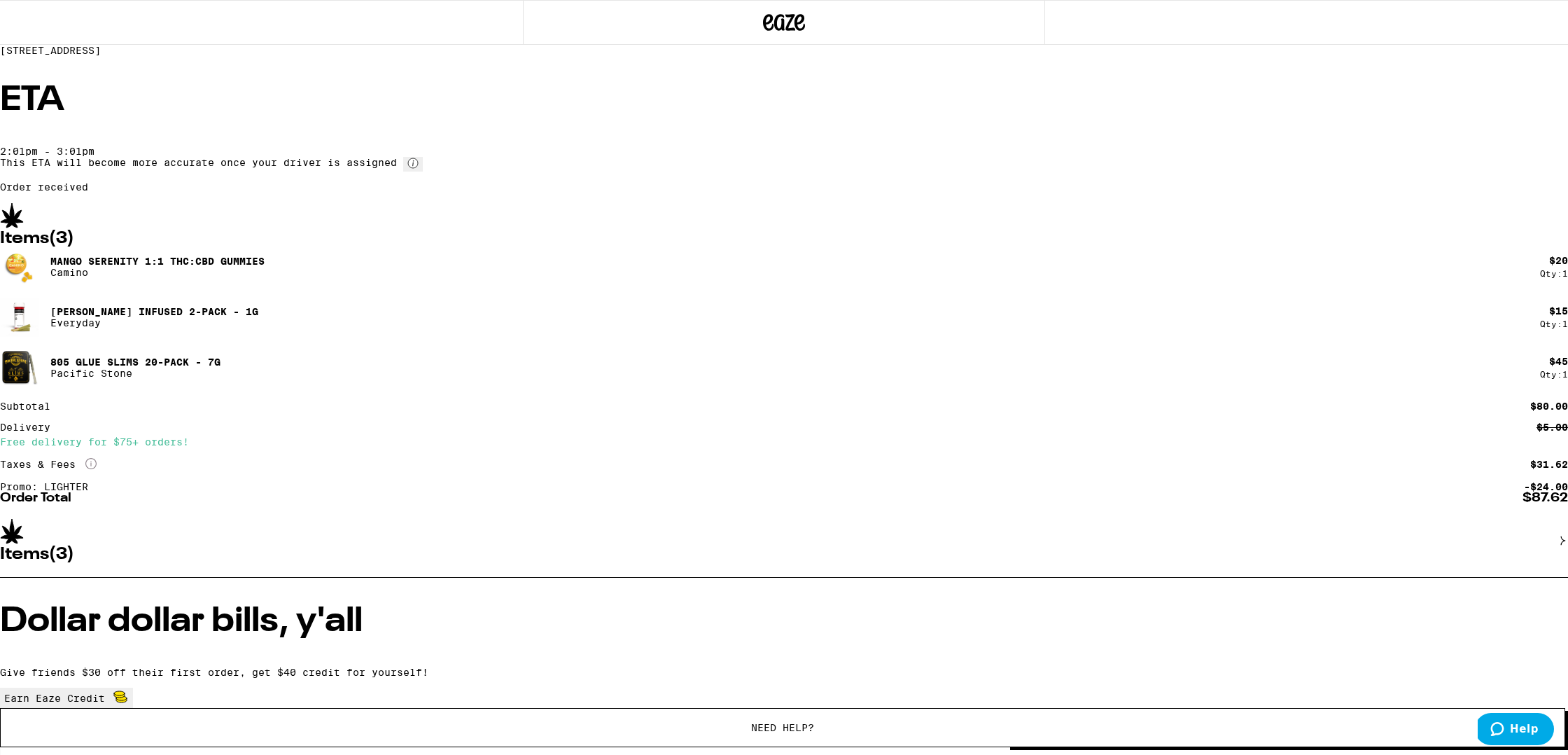
scroll to position [19, 0]
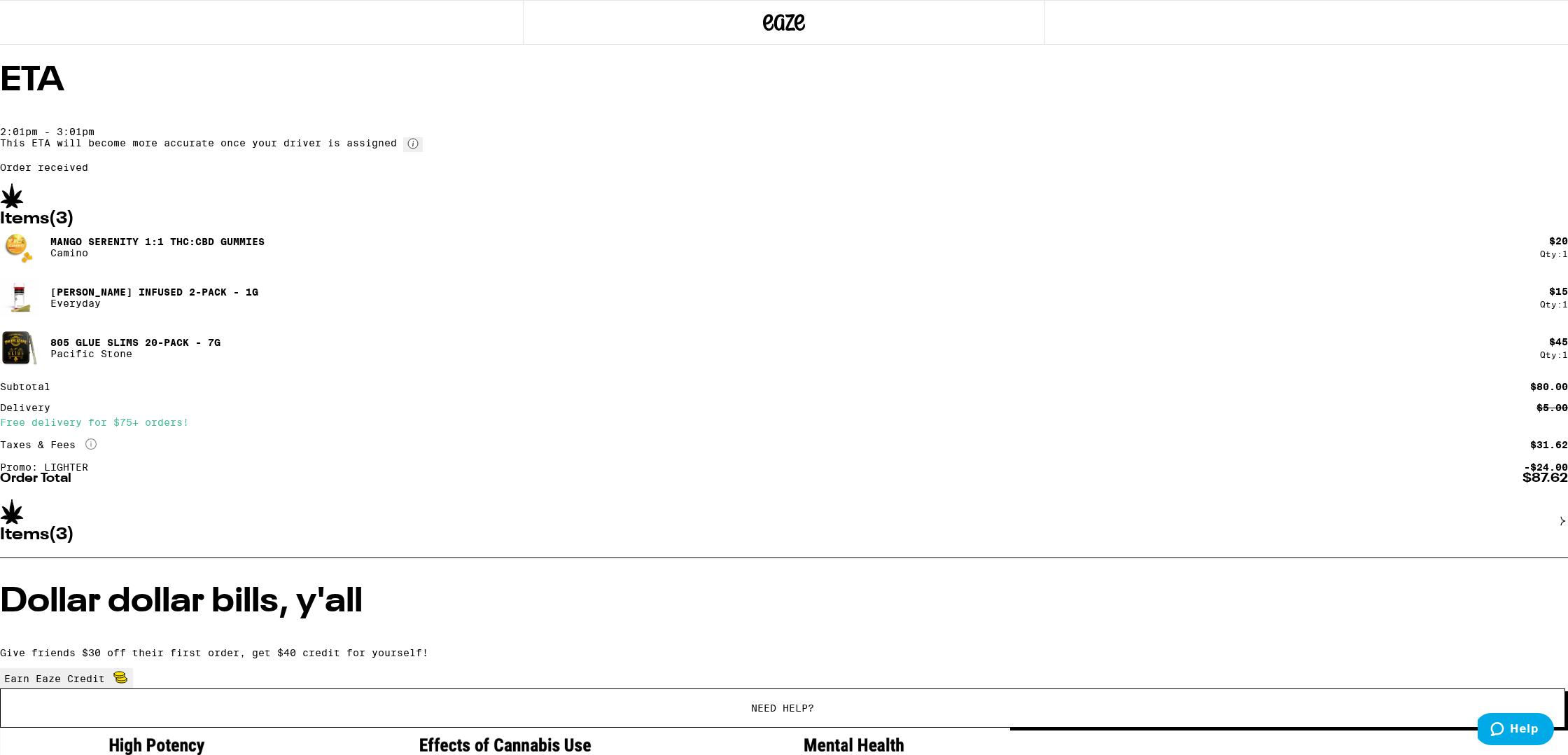
drag, startPoint x: 1250, startPoint y: 416, endPoint x: 1237, endPoint y: 408, distance: 15.3
click at [746, 413] on div "[STREET_ADDRESS] ETA 2:01pm - 3:01pm This ETA will become more accurate once yo…" at bounding box center [784, 515] width 1568 height 1069
click at [746, 408] on div "[STREET_ADDRESS] ETA 2:01pm - 3:01pm This ETA will become more accurate once yo…" at bounding box center [784, 515] width 1568 height 1069
